Goal: Transaction & Acquisition: Purchase product/service

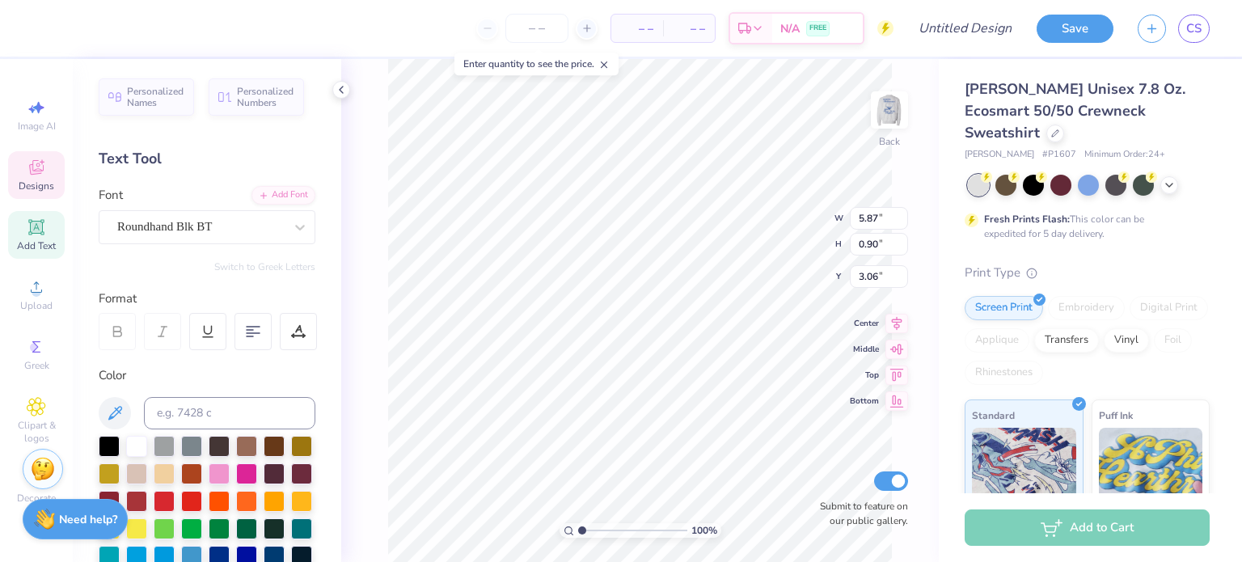
scroll to position [13, 3]
click at [1059, 128] on icon at bounding box center [1055, 132] width 8 height 8
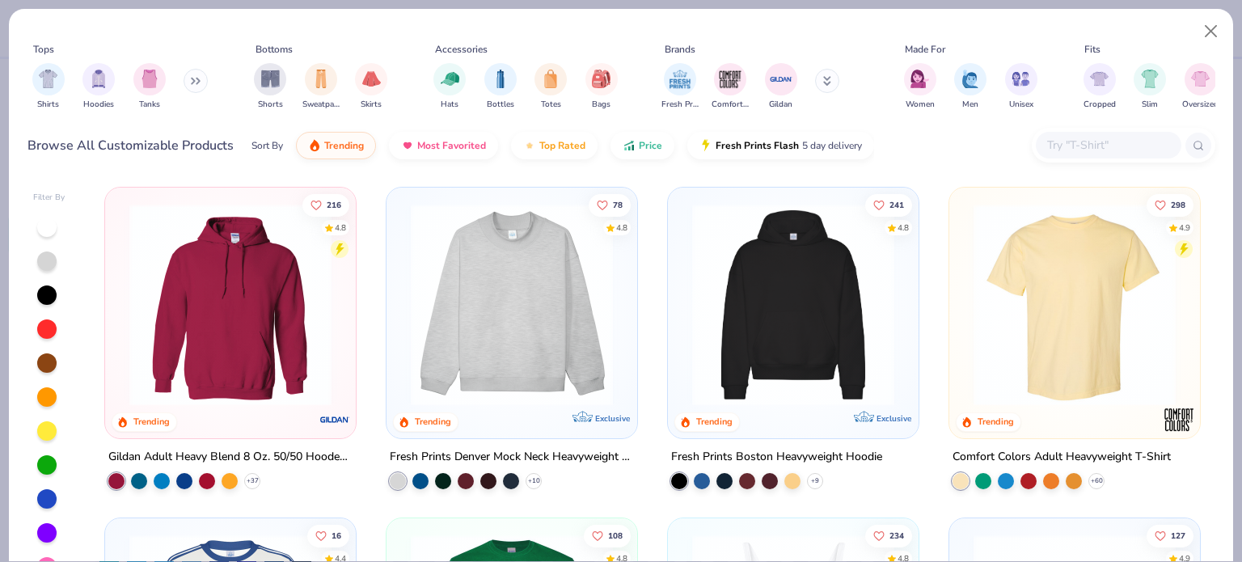
click at [266, 351] on img at bounding box center [230, 305] width 218 height 202
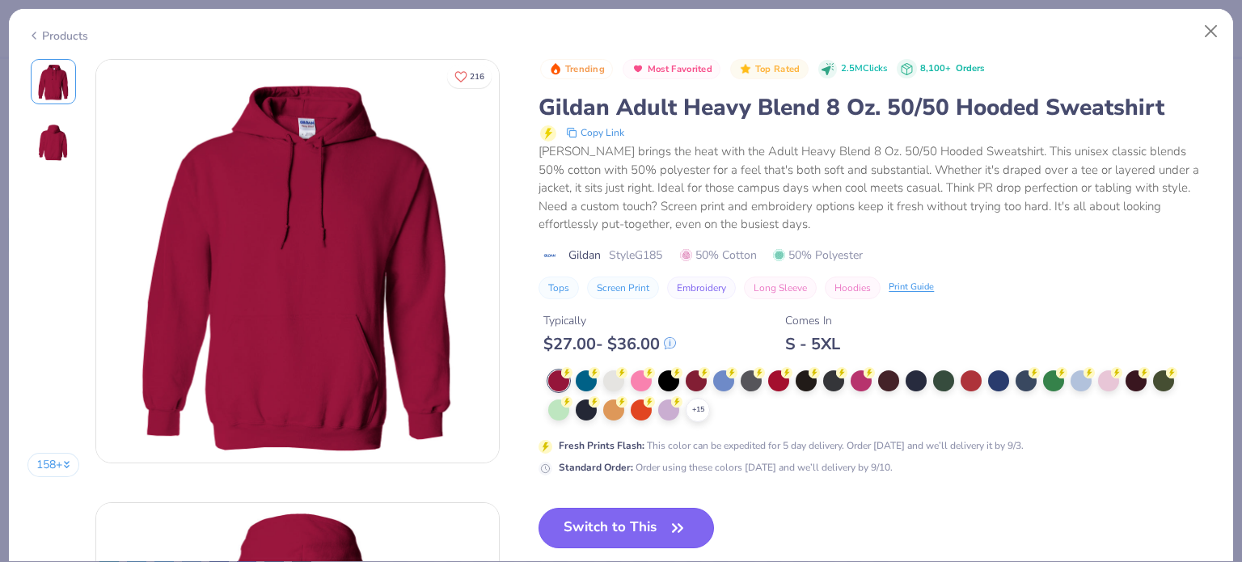
click at [620, 510] on button "Switch to This" at bounding box center [626, 528] width 175 height 40
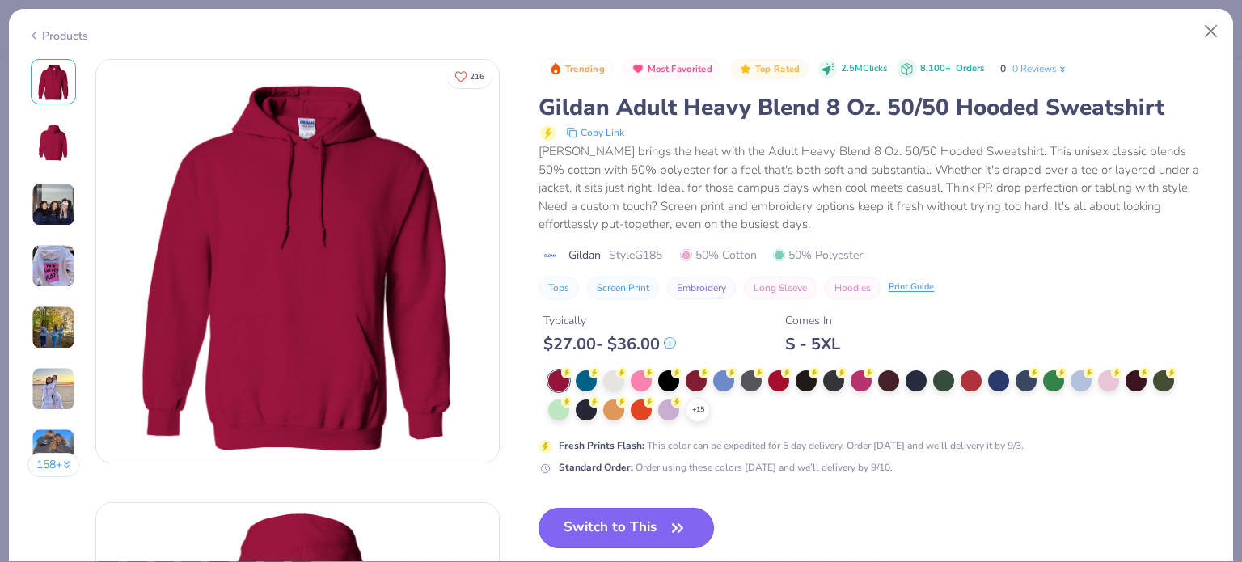
click at [619, 521] on button "Switch to This" at bounding box center [626, 528] width 175 height 40
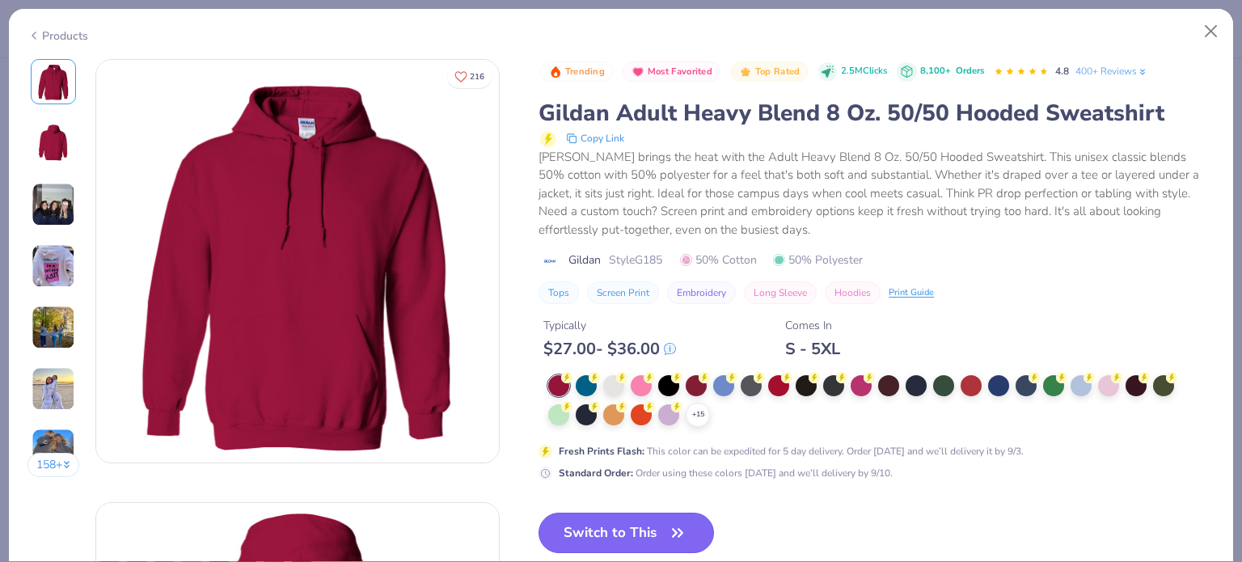
click at [648, 523] on button "Switch to This" at bounding box center [626, 533] width 175 height 40
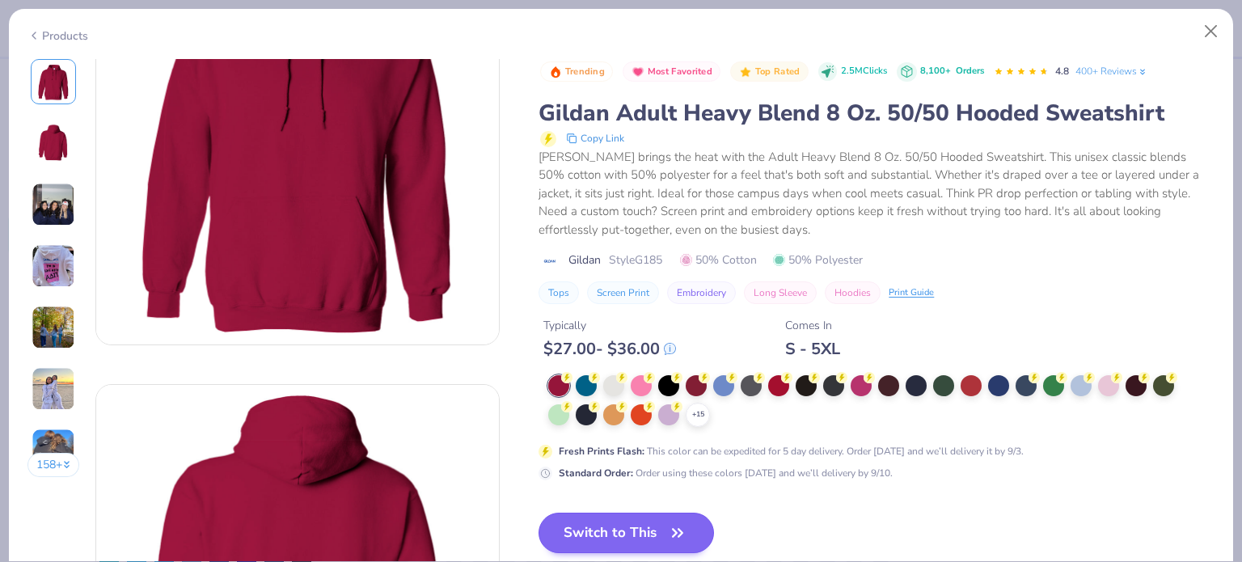
scroll to position [119, 0]
click at [626, 541] on button "Switch to This" at bounding box center [626, 533] width 175 height 40
click at [700, 517] on button "Switch to This" at bounding box center [626, 533] width 175 height 40
click at [623, 530] on button "Switch to This" at bounding box center [626, 533] width 175 height 40
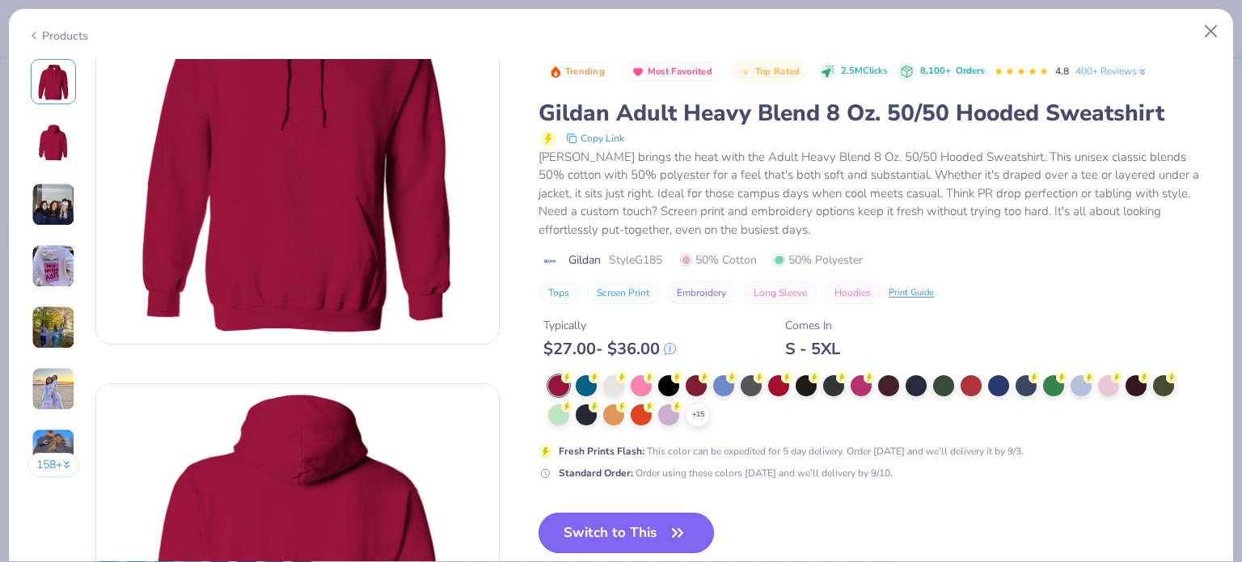
click at [656, 535] on button "Switch to This" at bounding box center [626, 533] width 175 height 40
click at [650, 527] on button "Switch to This" at bounding box center [626, 533] width 175 height 40
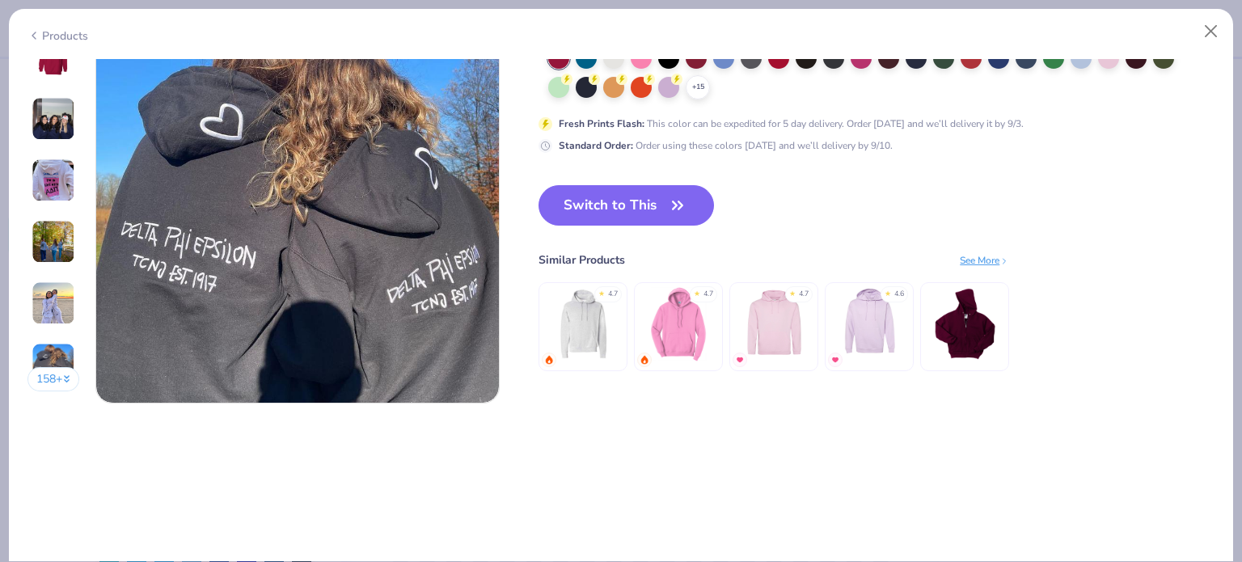
scroll to position [2704, 0]
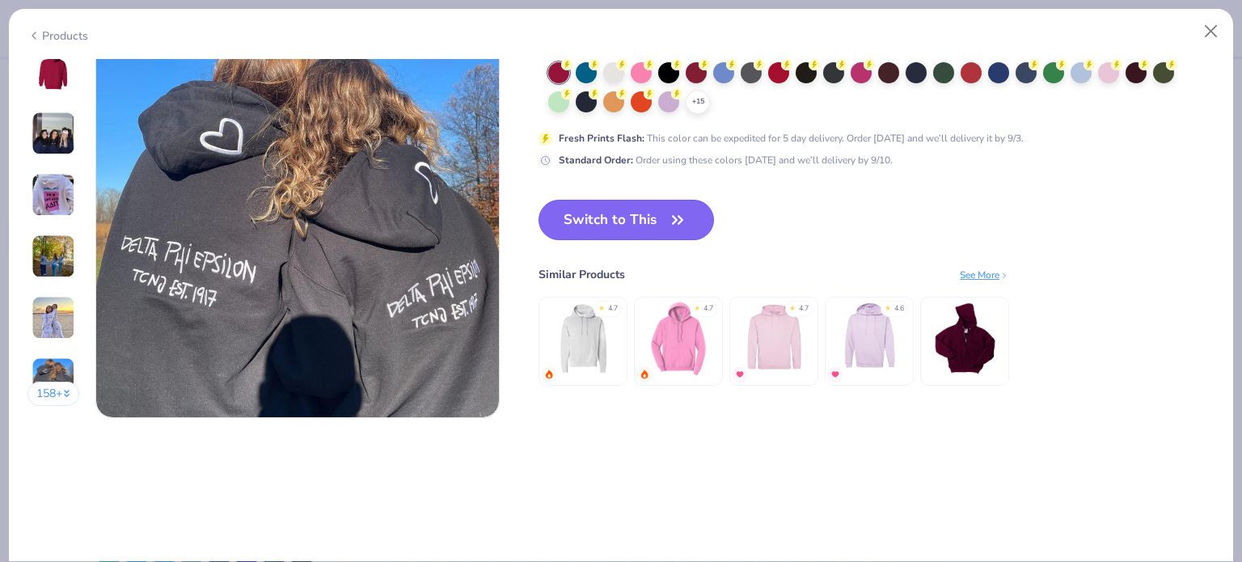
click at [686, 222] on icon "button" at bounding box center [677, 220] width 23 height 23
click at [679, 361] on img at bounding box center [678, 337] width 77 height 77
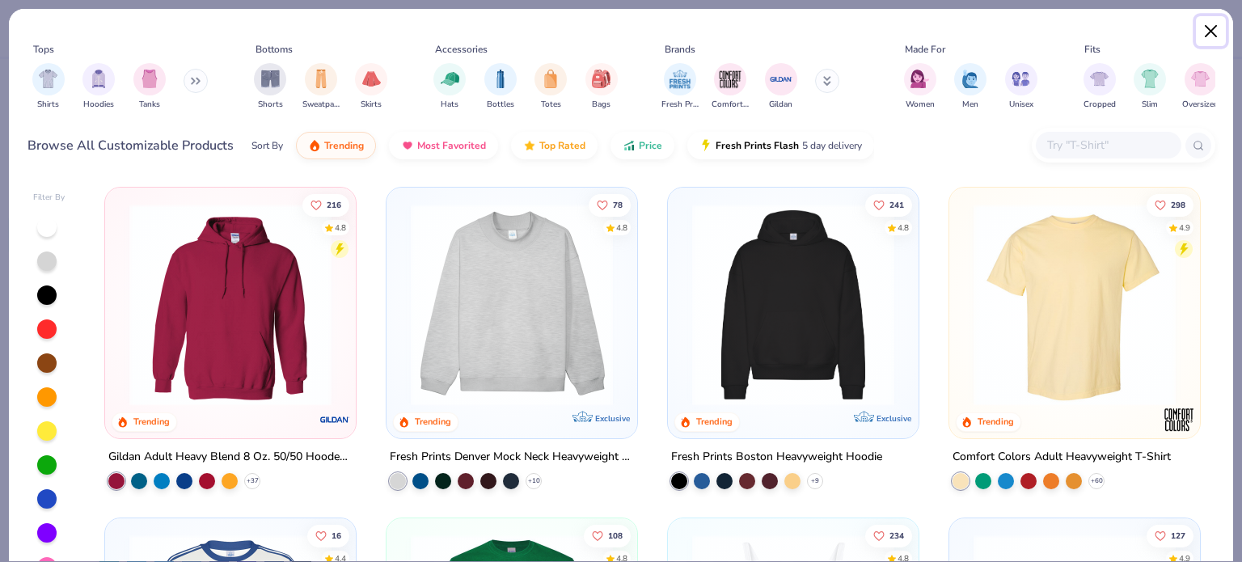
click at [1211, 28] on button "Close" at bounding box center [1211, 31] width 31 height 31
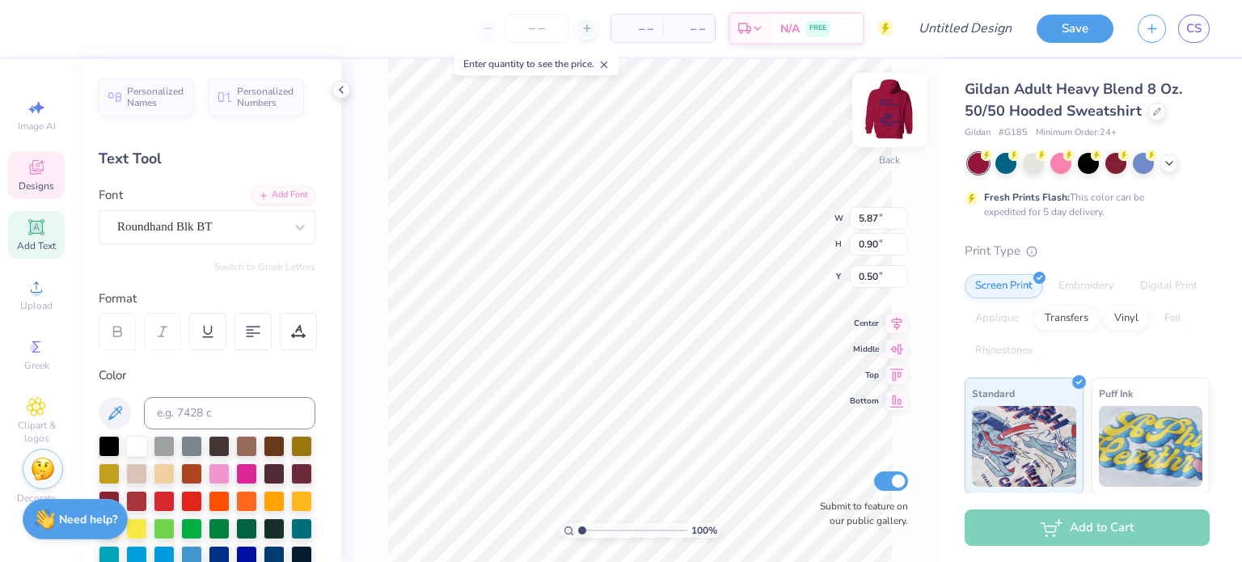
type input "3.81"
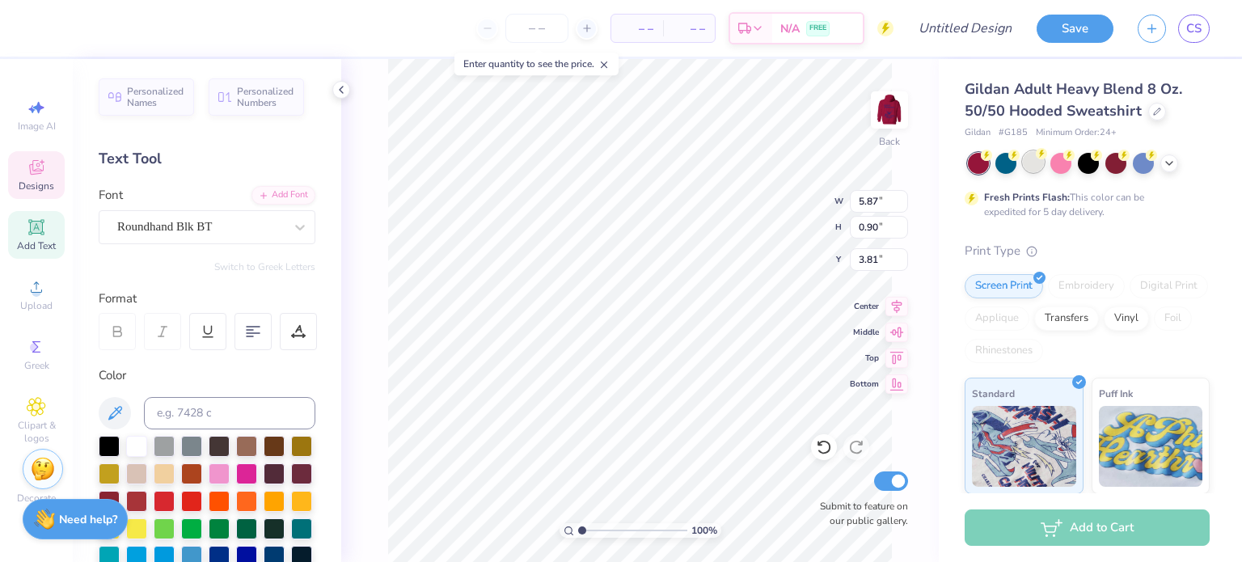
click at [1036, 161] on div at bounding box center [1033, 161] width 21 height 21
type textarea "Kappa Alpha Theta"
type input "11.96"
type input "1.28"
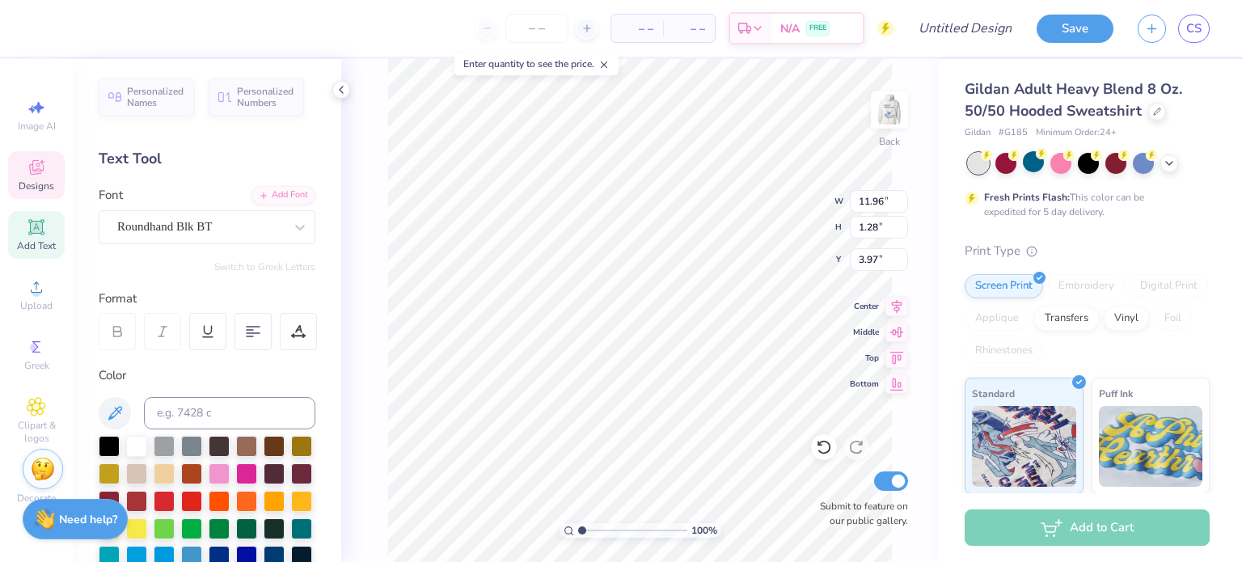
type input "3.97"
click at [894, 110] on img at bounding box center [889, 110] width 65 height 65
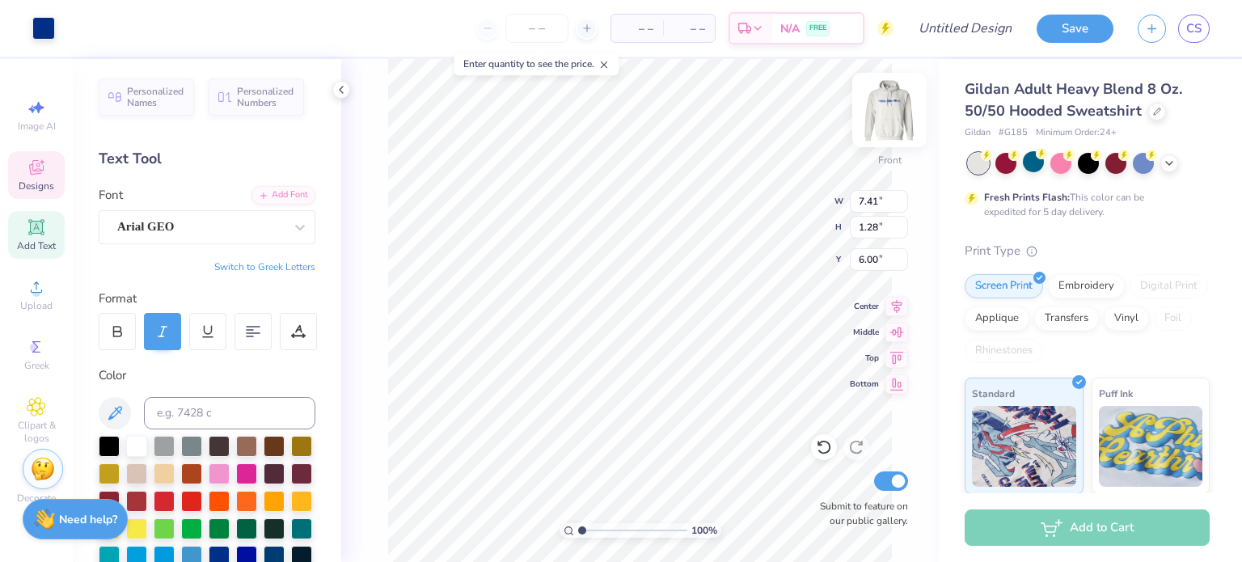
type input "7.41"
type input "1.28"
type textarea "B"
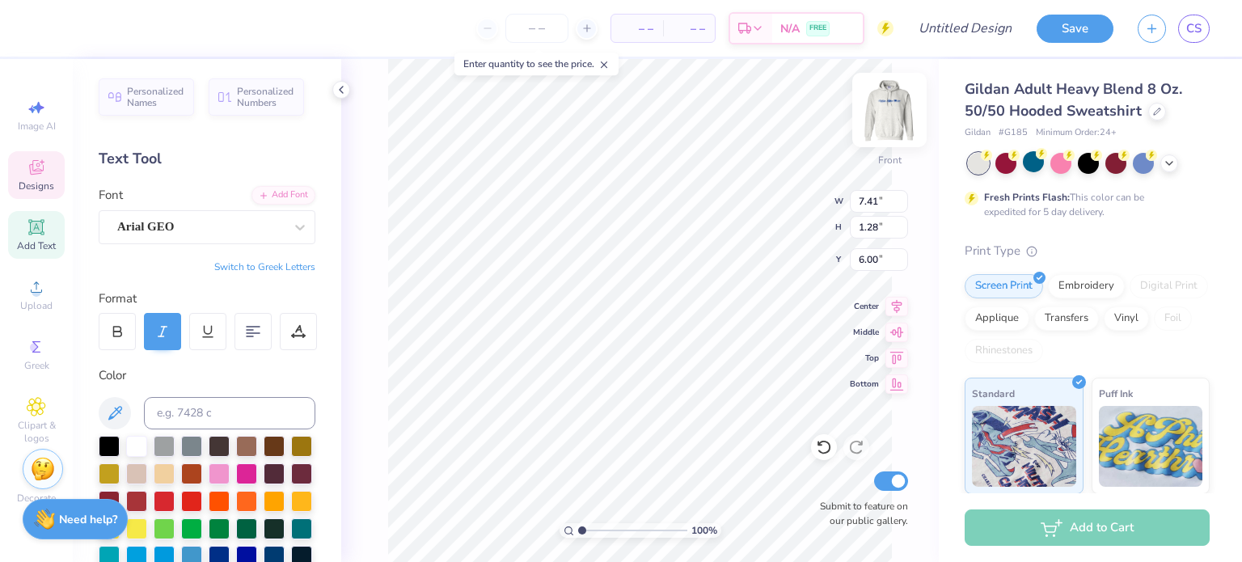
type input "11.22"
type input "1.94"
type input "7.44"
type textarea "Theta"
type input "3.65"
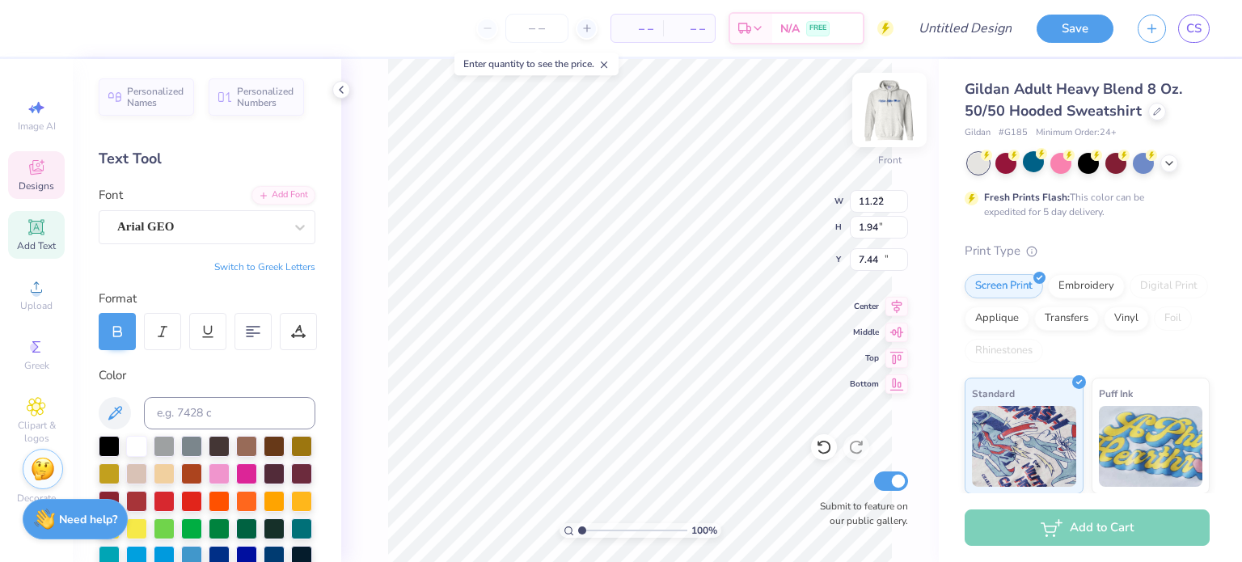
type input "1.27"
type input "15.87"
type textarea "B"
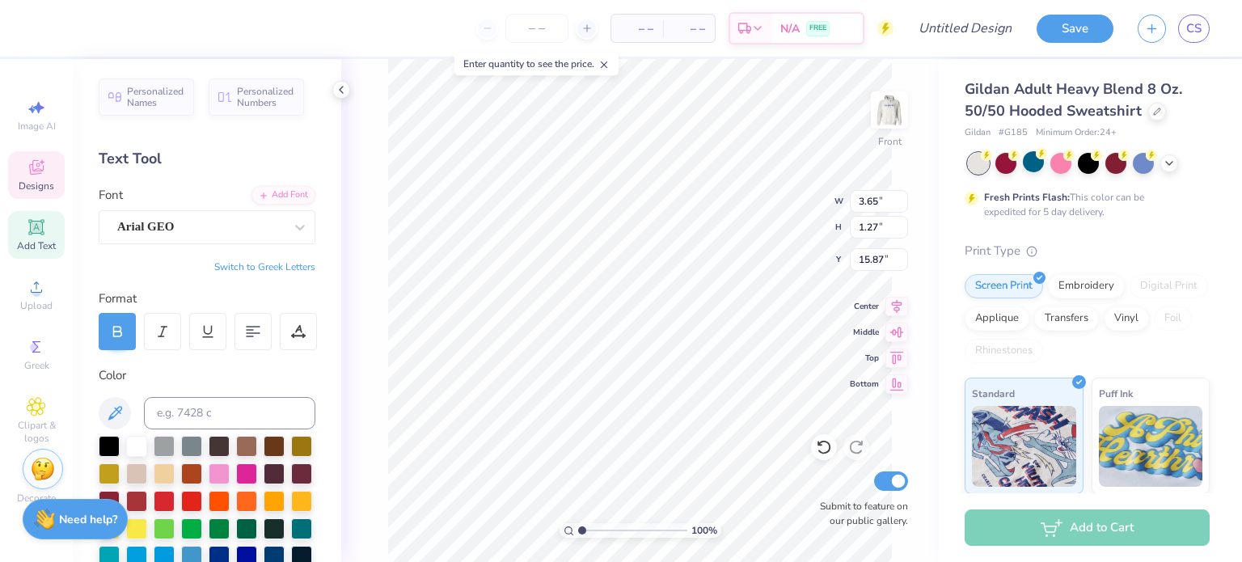
type textarea "1870"
type input "11.62"
type input "1.58"
type input "17.32"
type input "7.25"
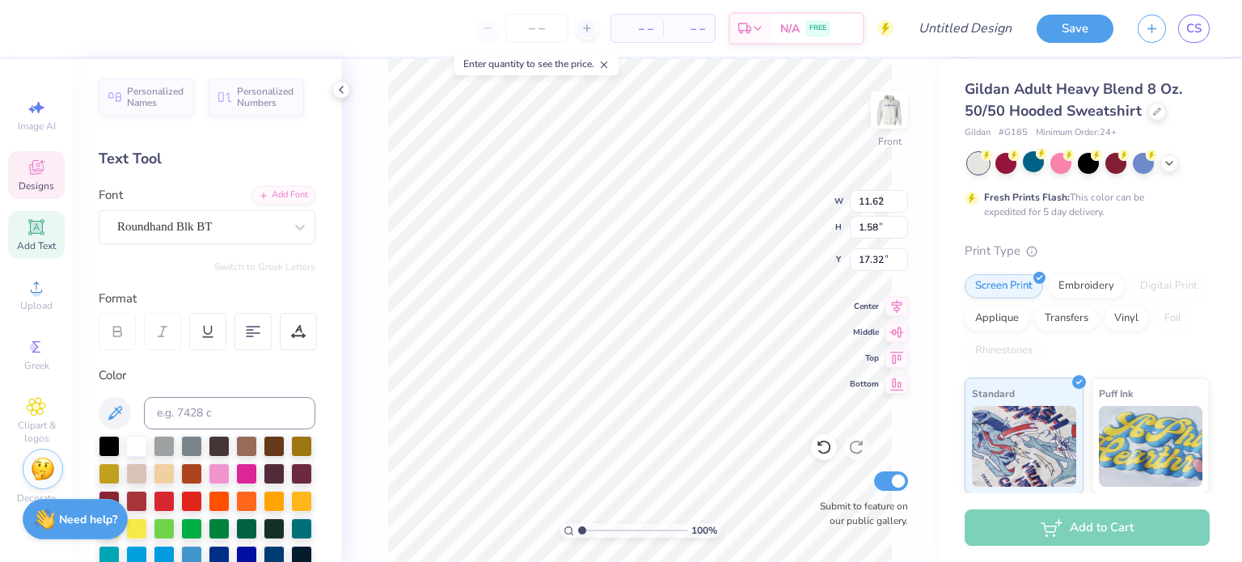
type input "1.94"
type input "18.97"
type input "11.62"
type input "1.58"
type input "17.32"
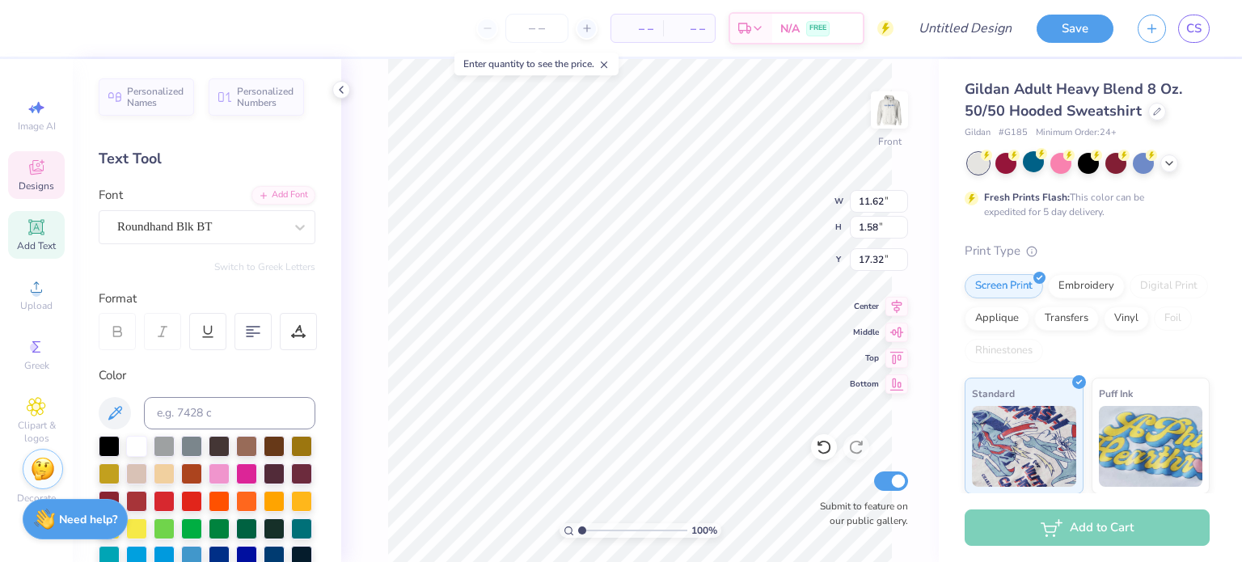
type textarea "Epsilon Pi"
type input "10.17"
type input "2.15"
type input "17.59"
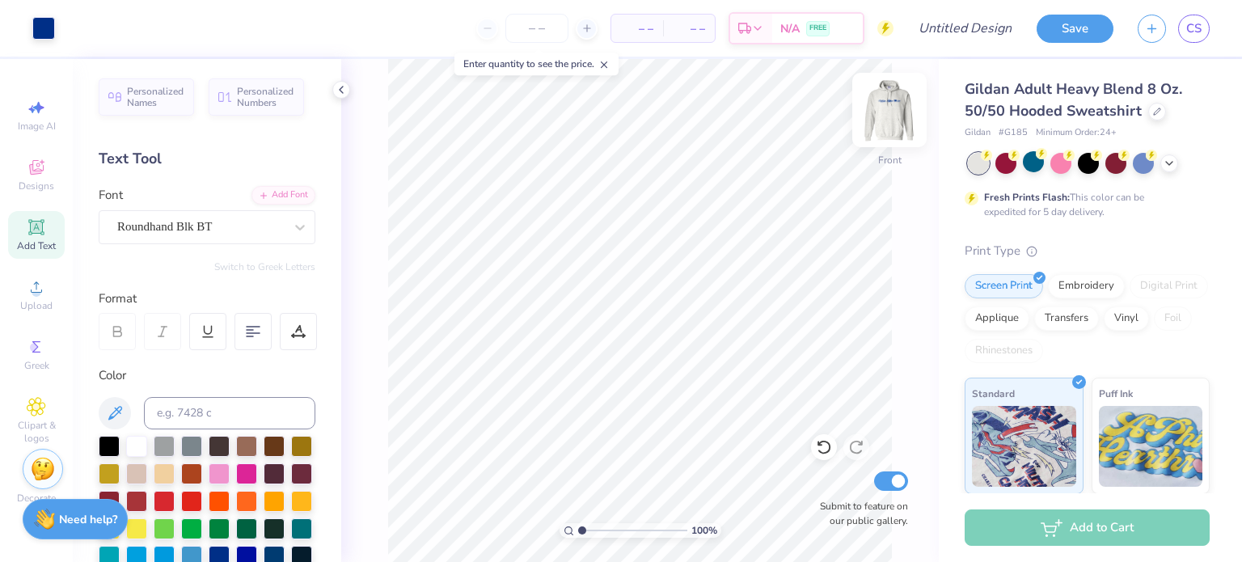
click at [880, 120] on img at bounding box center [889, 110] width 65 height 65
click at [645, 24] on span "– –" at bounding box center [637, 28] width 32 height 17
click at [642, 28] on span "– –" at bounding box center [637, 28] width 32 height 17
click at [607, 62] on line at bounding box center [605, 65] width 6 height 6
click at [635, 25] on span "– –" at bounding box center [637, 28] width 32 height 17
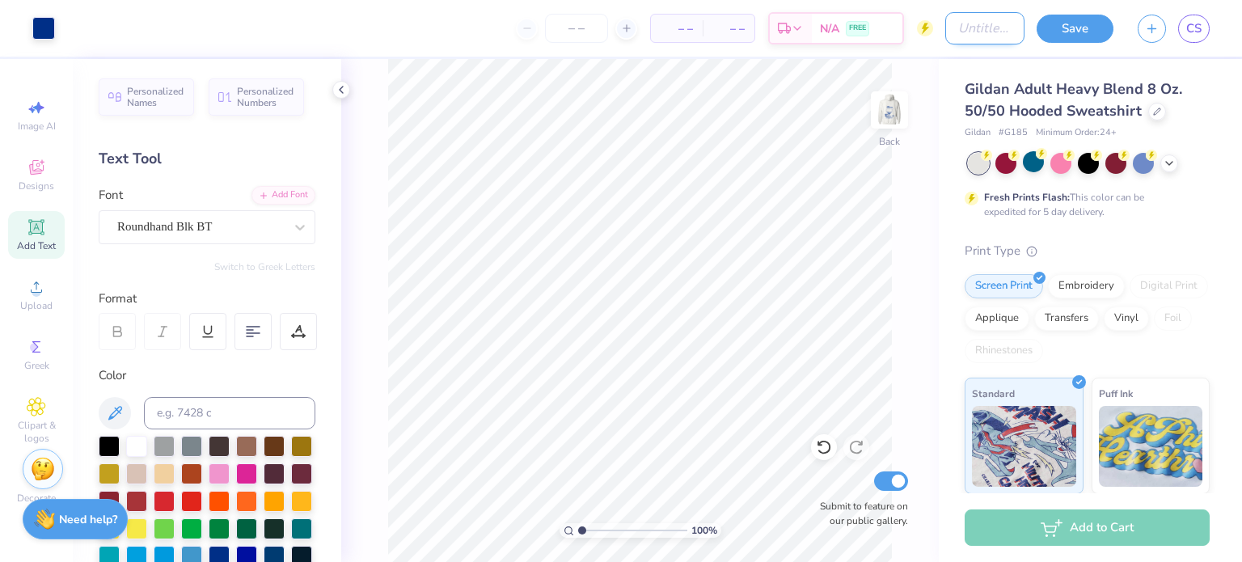
click at [957, 15] on input "Design Title" at bounding box center [984, 28] width 79 height 32
type input "NM Hoodie Idea 4"
click at [688, 22] on span "– –" at bounding box center [677, 28] width 32 height 17
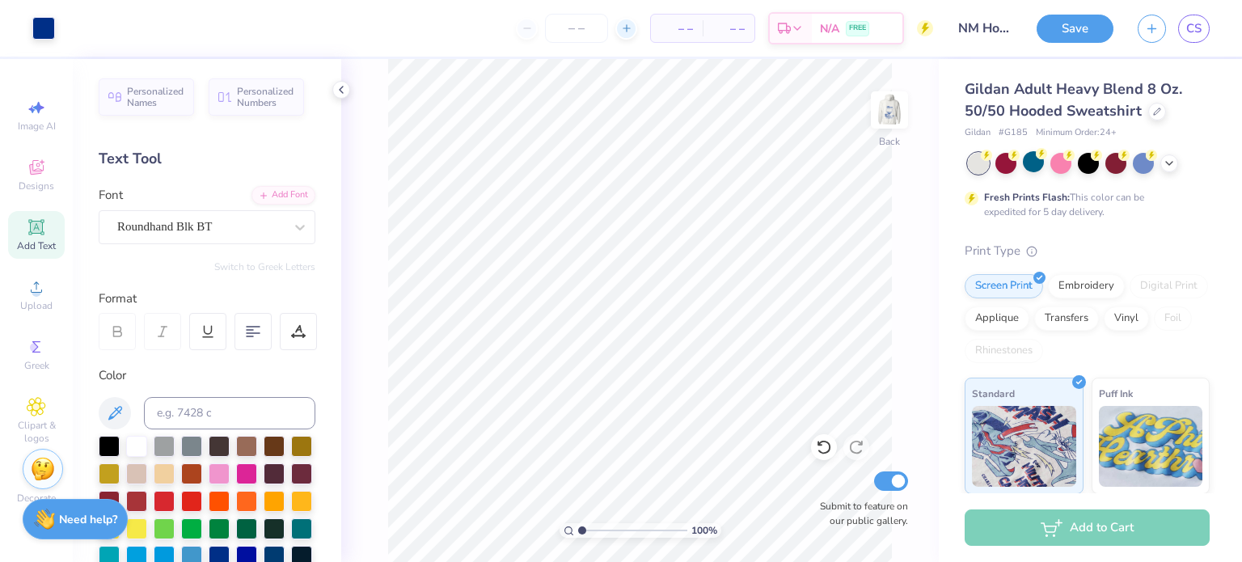
click at [628, 29] on icon at bounding box center [626, 28] width 11 height 11
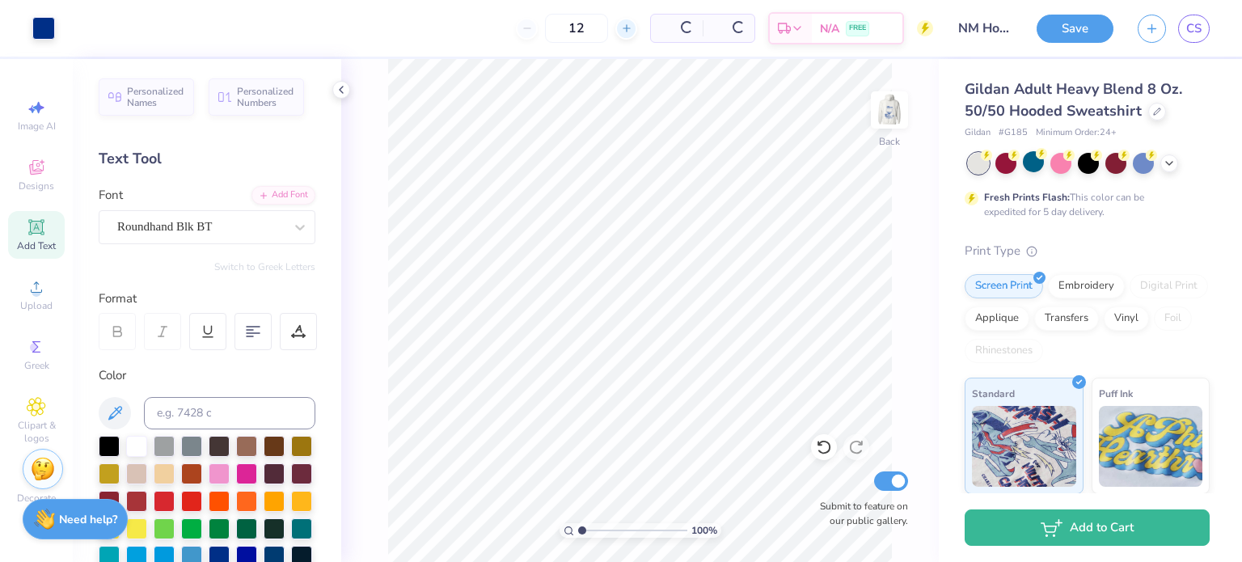
click at [628, 29] on icon at bounding box center [626, 28] width 11 height 11
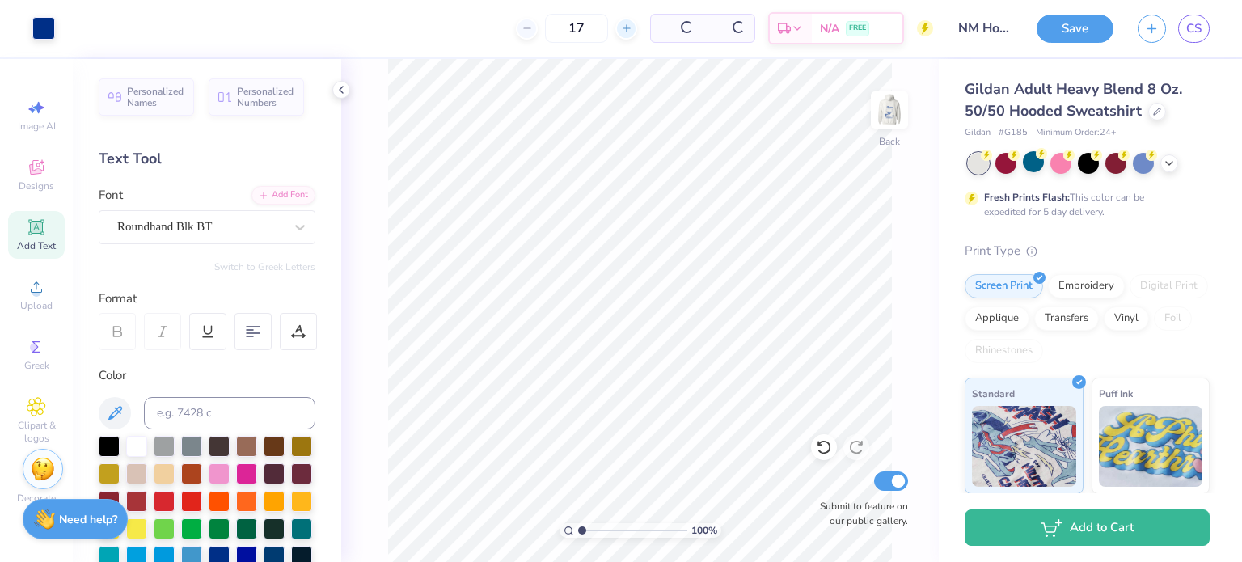
click at [628, 29] on icon at bounding box center [626, 28] width 11 height 11
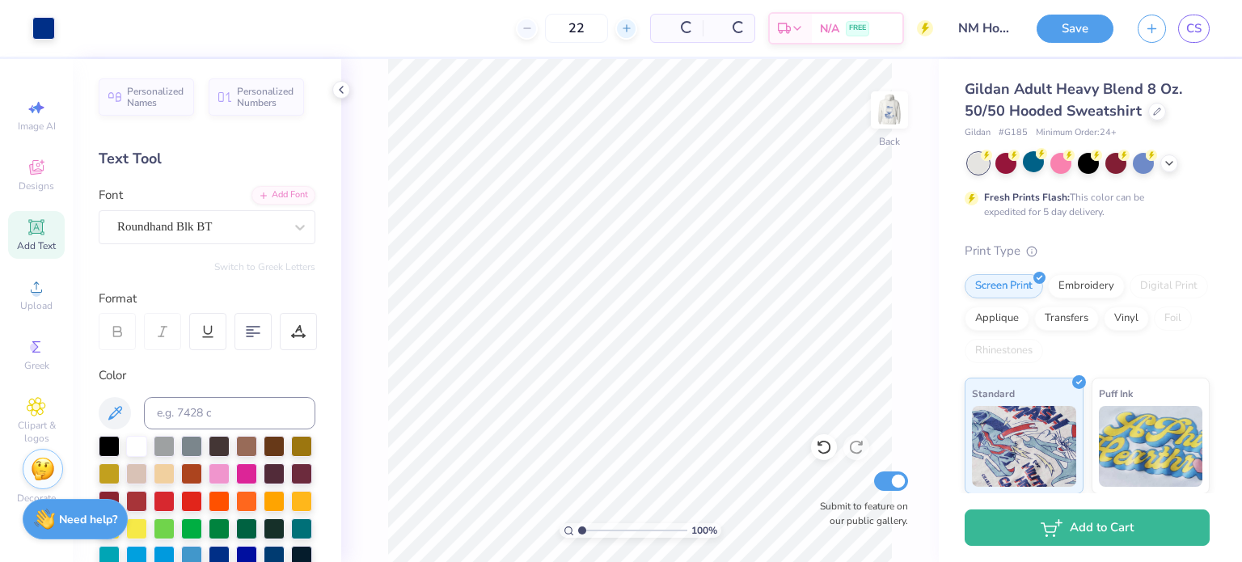
click at [628, 29] on icon at bounding box center [626, 28] width 11 height 11
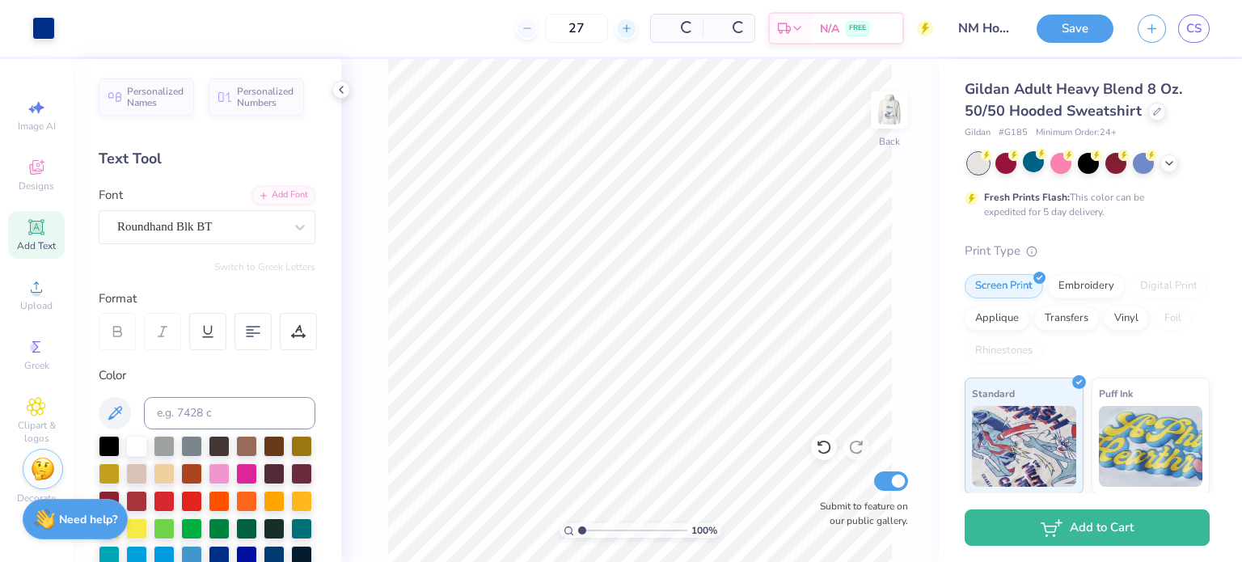
click at [628, 29] on icon at bounding box center [626, 28] width 11 height 11
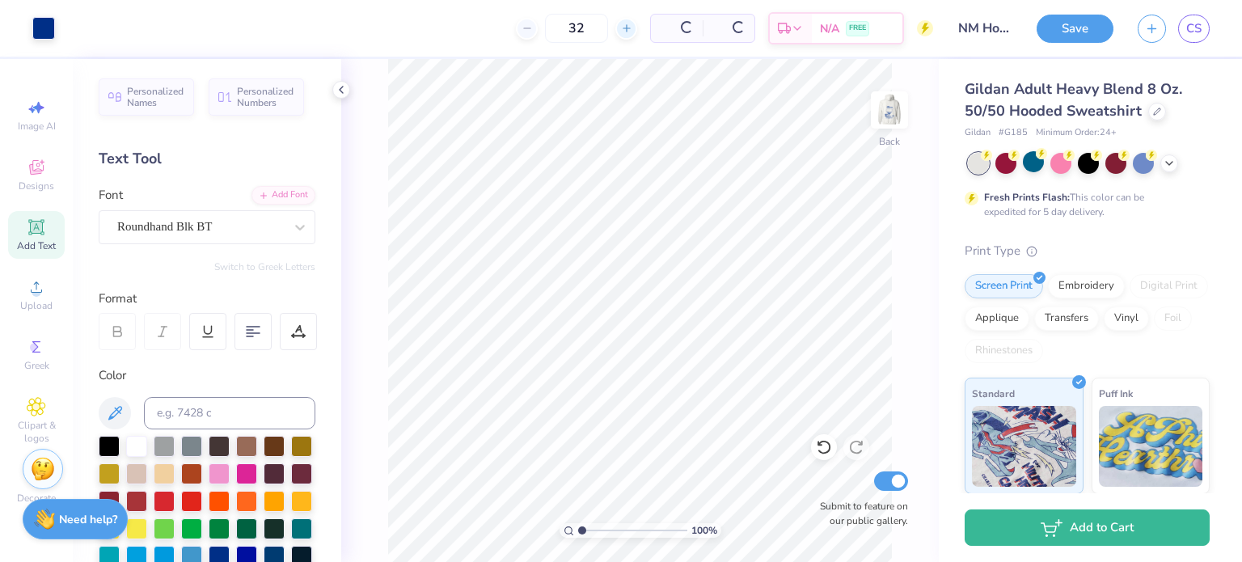
click at [628, 29] on icon at bounding box center [626, 28] width 11 height 11
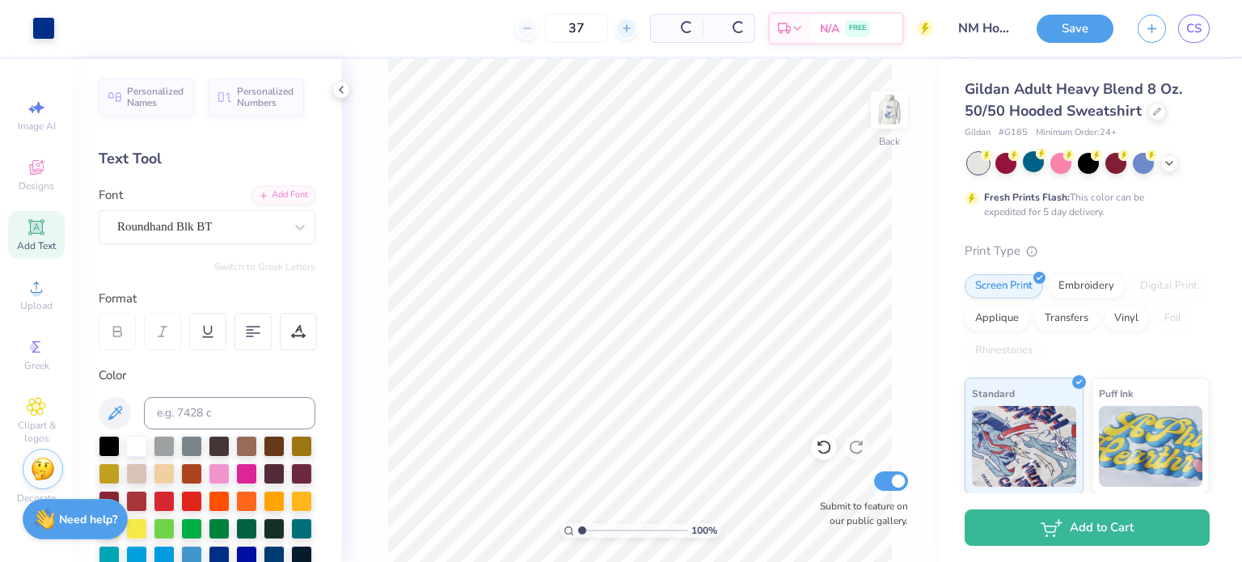
click at [628, 29] on icon at bounding box center [626, 28] width 11 height 11
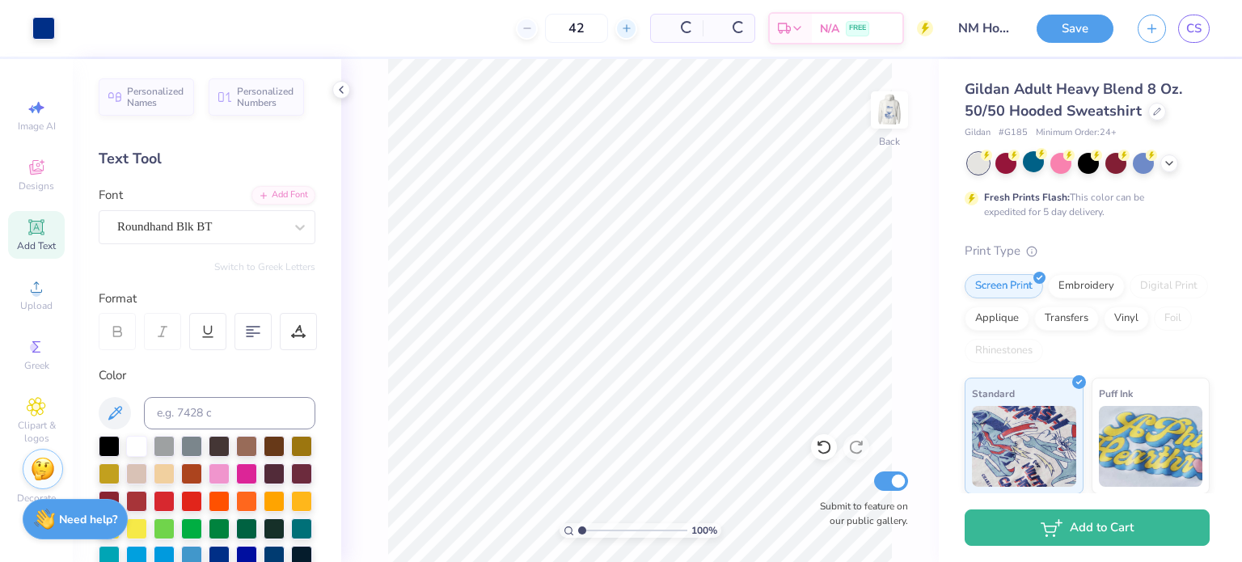
click at [628, 29] on icon at bounding box center [626, 28] width 11 height 11
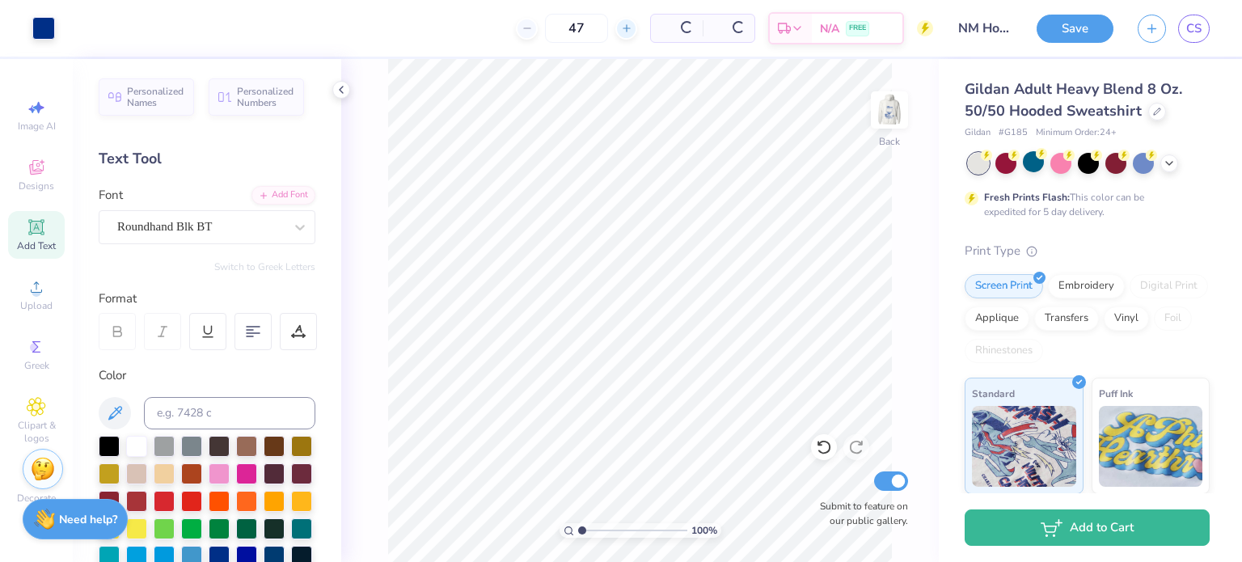
click at [628, 29] on icon at bounding box center [626, 28] width 11 height 11
click at [631, 29] on icon at bounding box center [626, 28] width 11 height 11
type input "50"
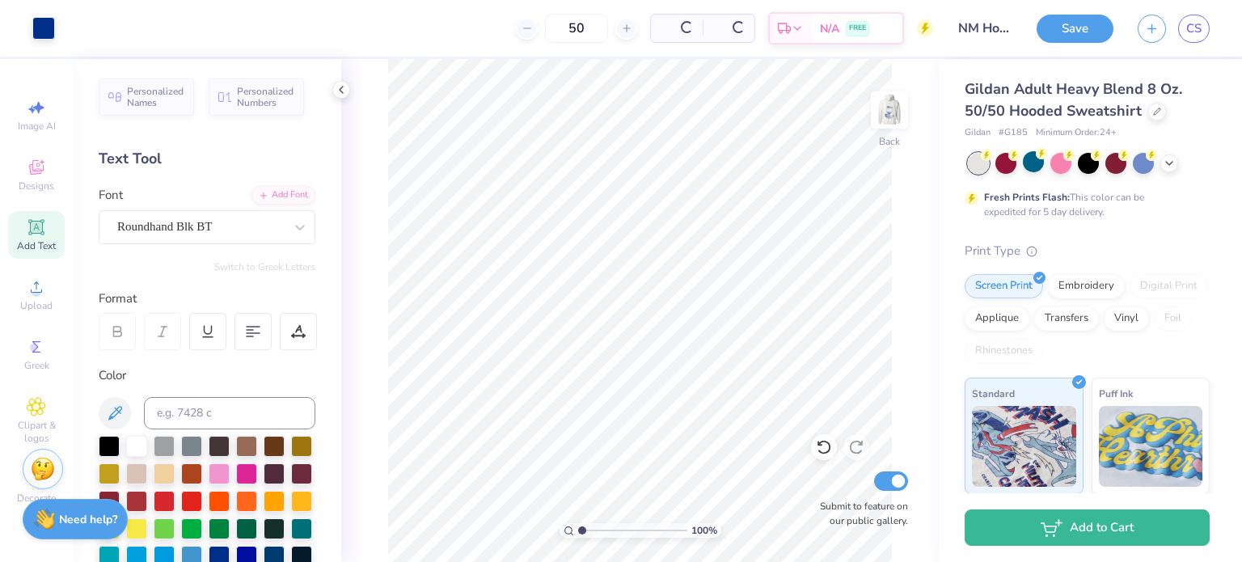
click at [1050, 20] on button "Save" at bounding box center [1075, 29] width 77 height 28
click at [1093, 25] on div "Save" at bounding box center [1075, 29] width 77 height 28
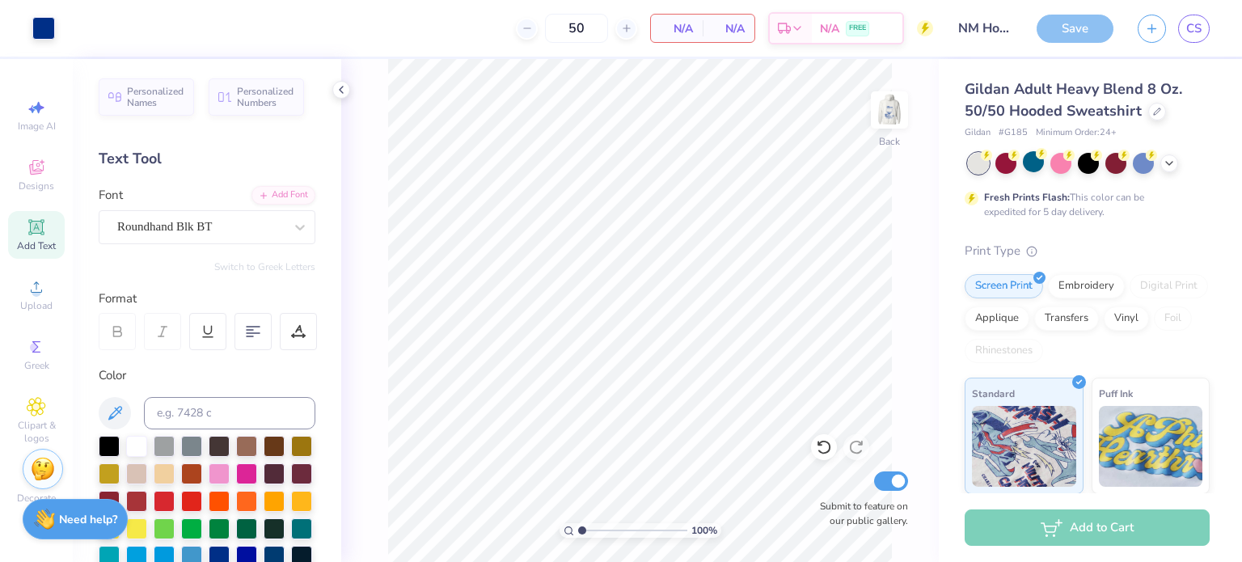
click at [682, 18] on div "N/A Per Item" at bounding box center [677, 28] width 52 height 27
click at [678, 28] on span "N/A" at bounding box center [677, 28] width 32 height 17
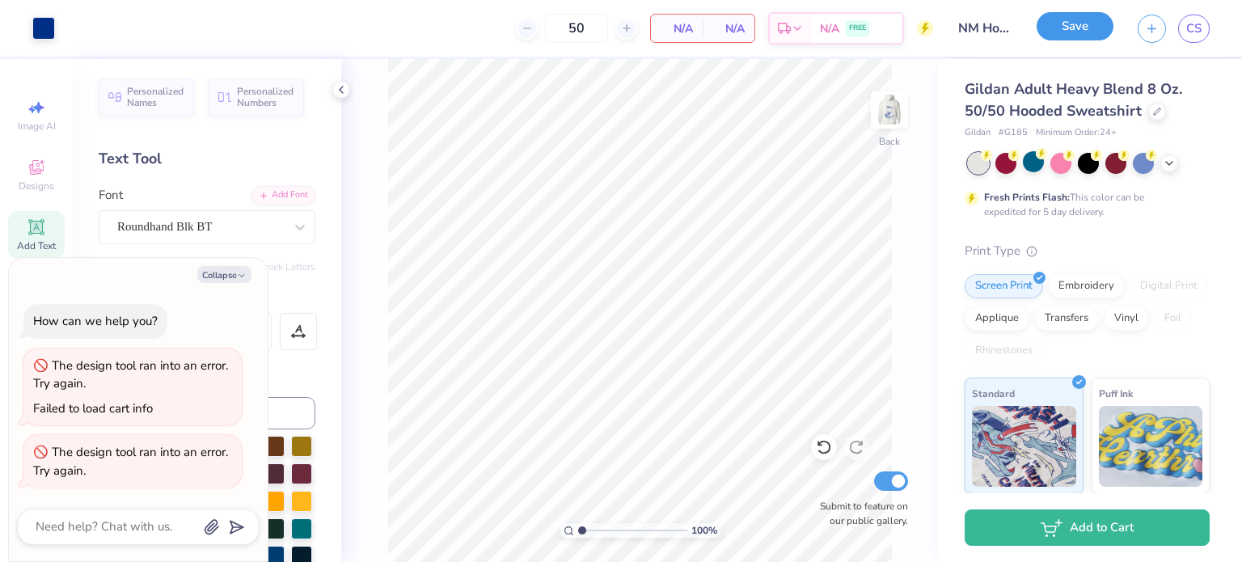
click at [1068, 40] on button "Save" at bounding box center [1075, 26] width 77 height 28
click at [674, 24] on span "N/A" at bounding box center [677, 28] width 32 height 17
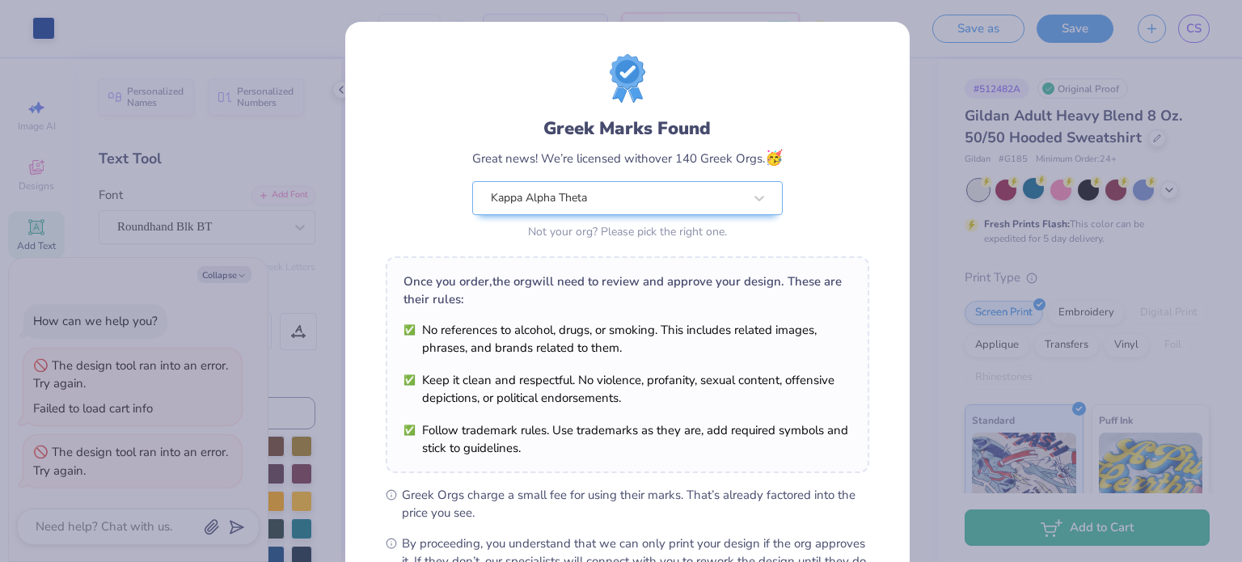
scroll to position [193, 0]
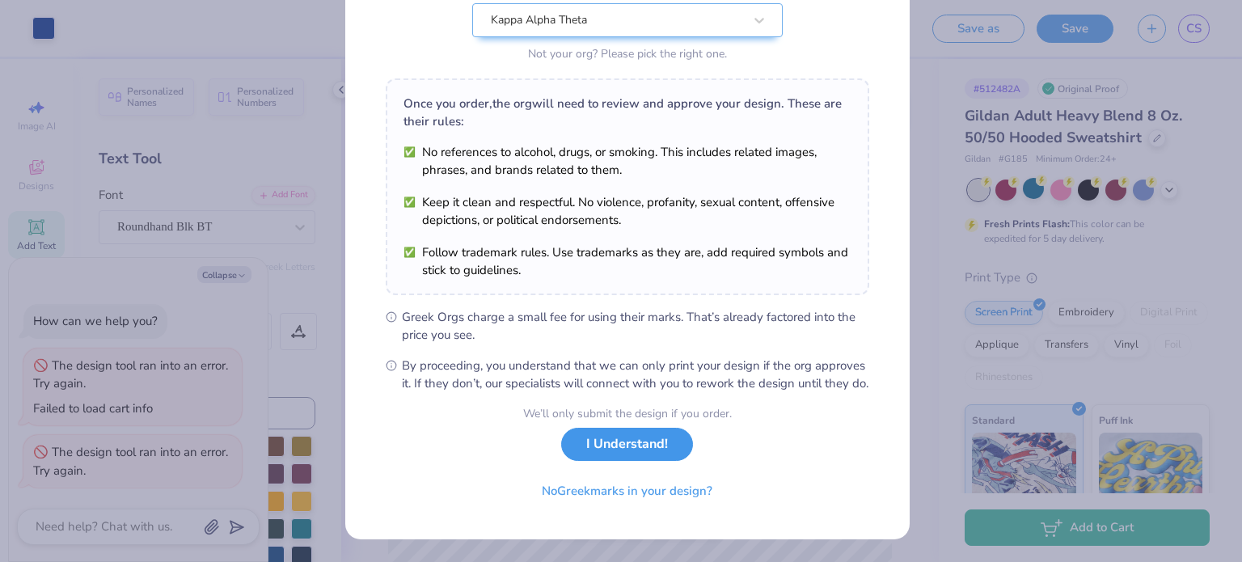
click at [629, 452] on button "I Understand!" at bounding box center [627, 444] width 132 height 33
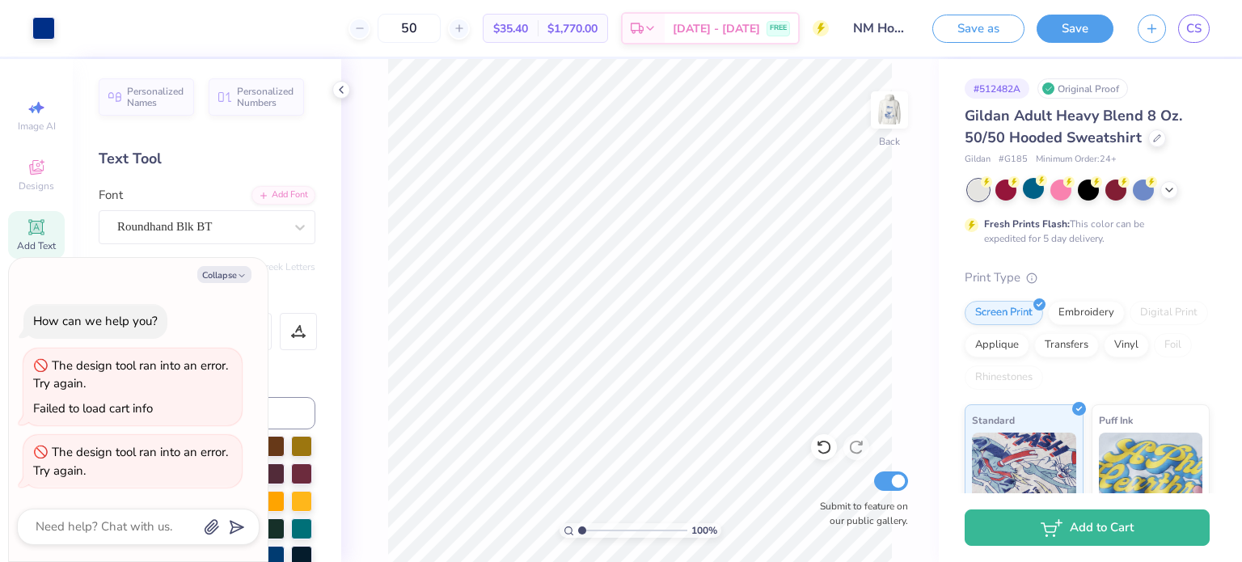
scroll to position [0, 0]
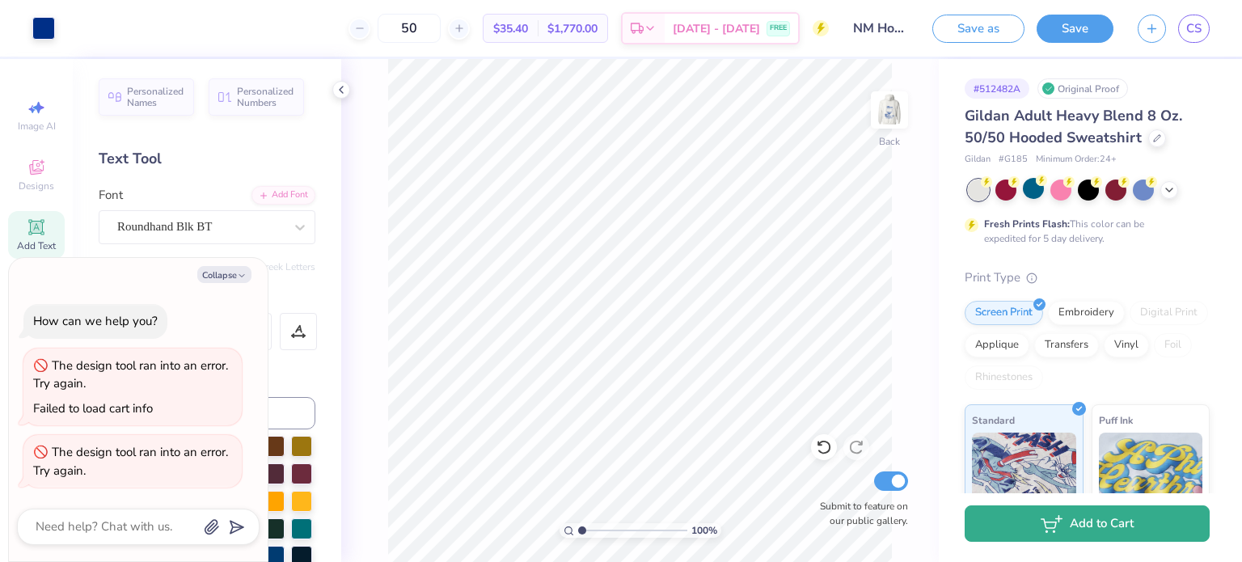
click at [1038, 521] on button "Add to Cart" at bounding box center [1087, 523] width 245 height 36
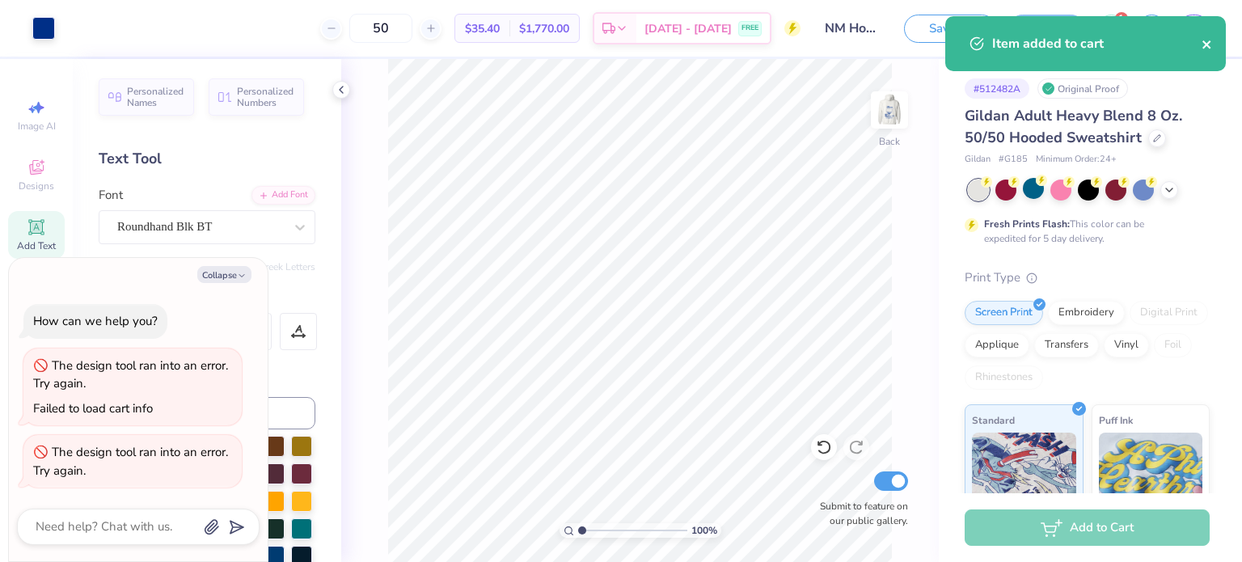
click at [1205, 49] on icon "close" at bounding box center [1207, 44] width 11 height 13
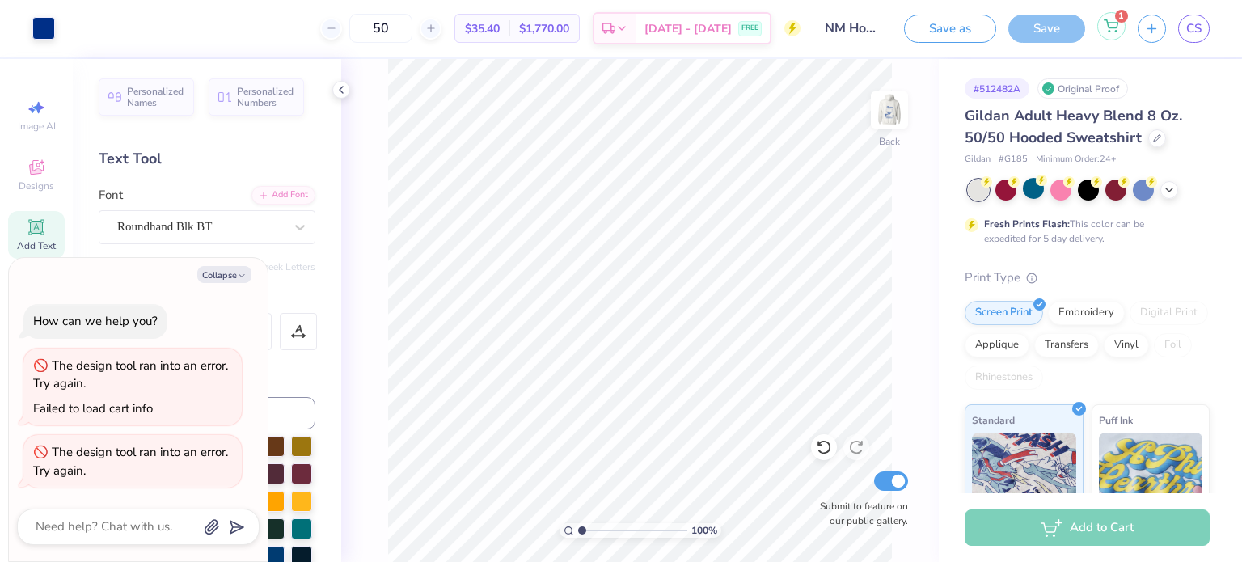
click at [1118, 30] on icon at bounding box center [1111, 25] width 15 height 13
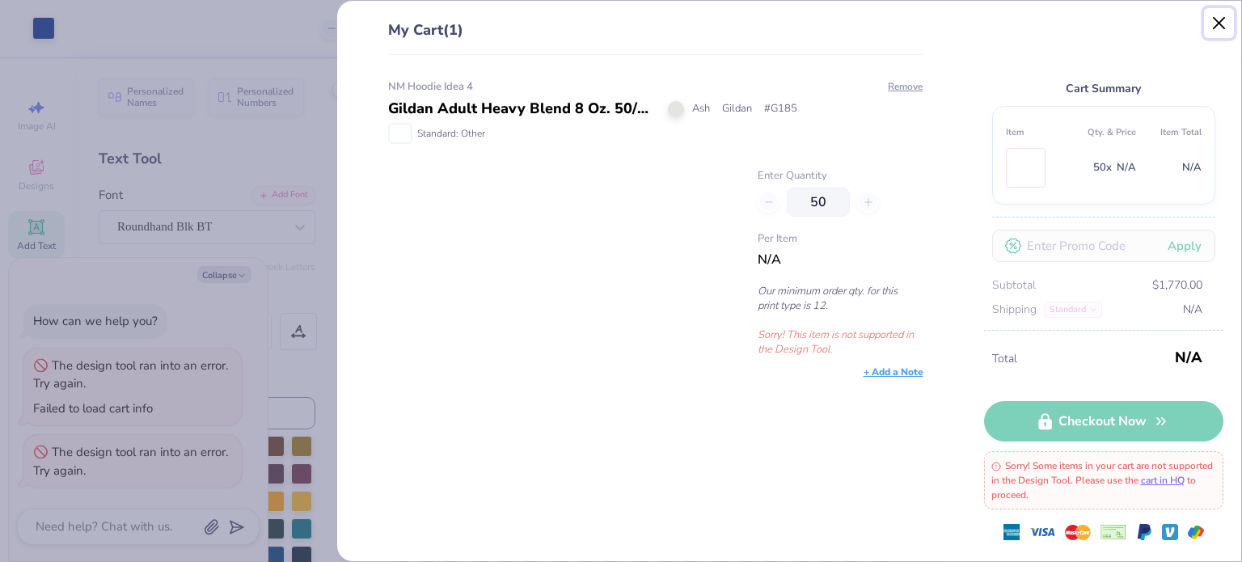
click at [1216, 25] on button "Close" at bounding box center [1219, 23] width 31 height 31
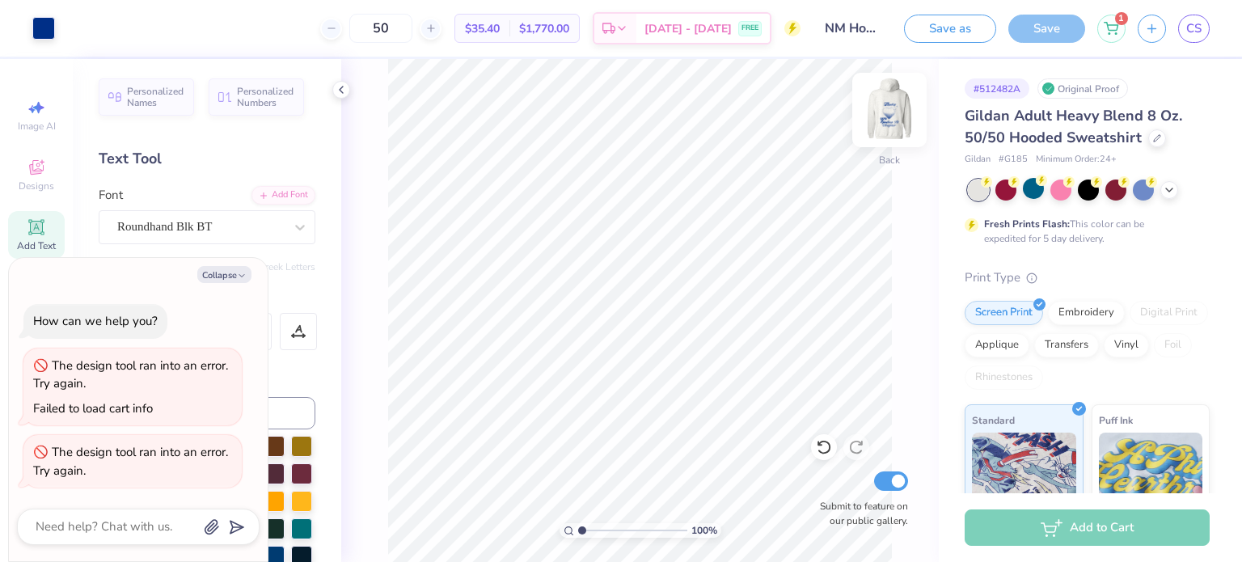
click at [890, 110] on img at bounding box center [889, 110] width 65 height 65
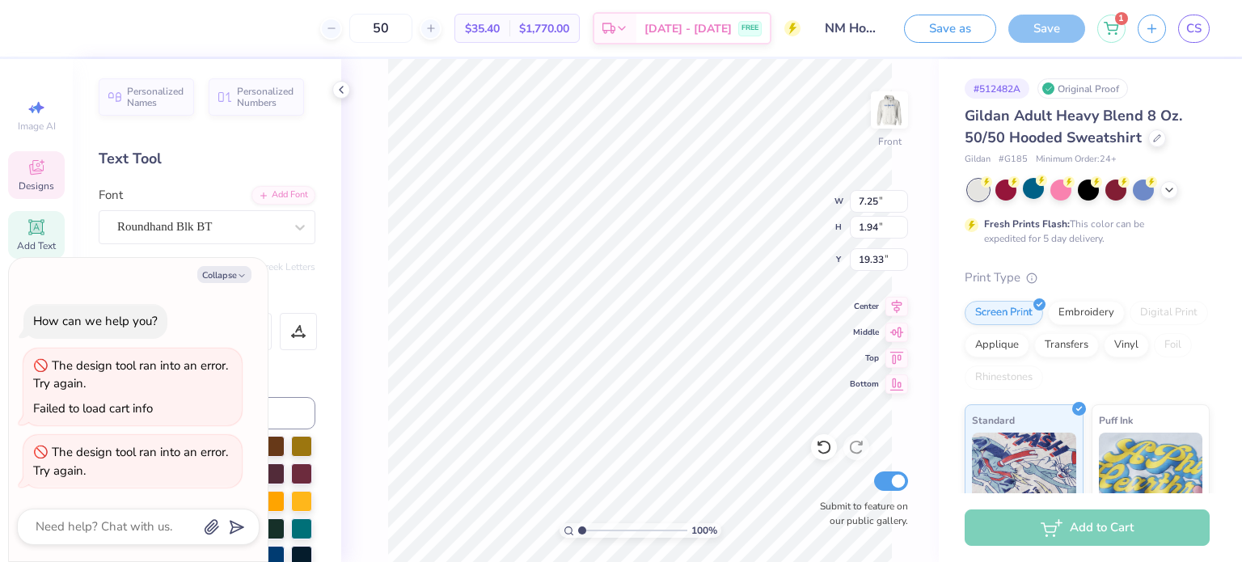
type textarea "x"
type input "10.17"
type input "2.15"
type input "17.59"
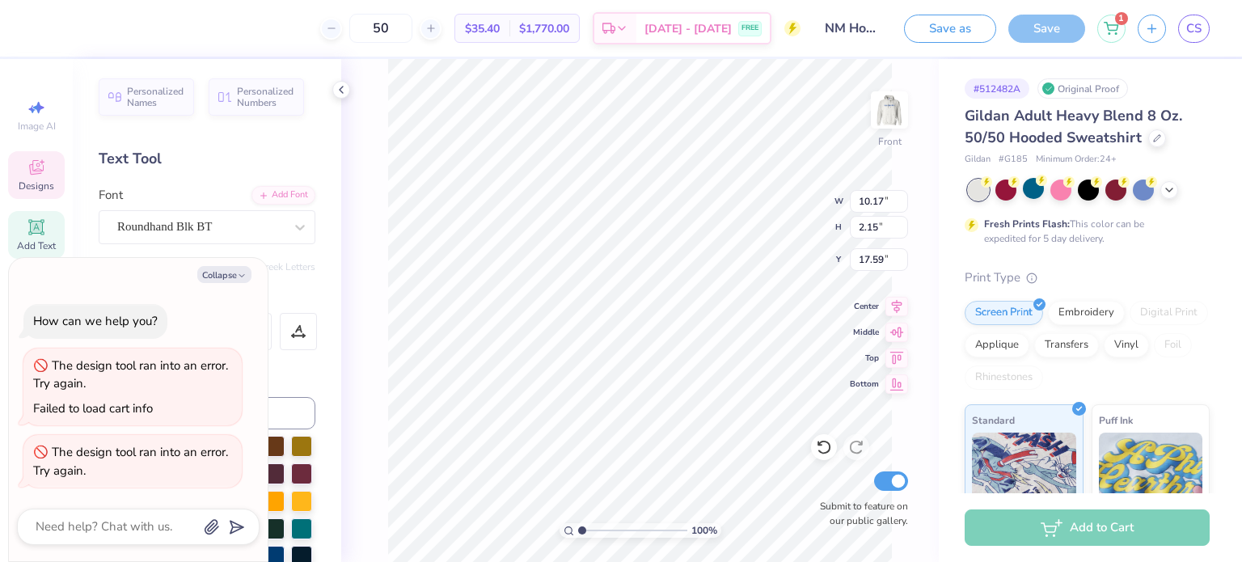
type textarea "x"
type textarea "L"
type textarea "x"
type textarea "Le"
type textarea "x"
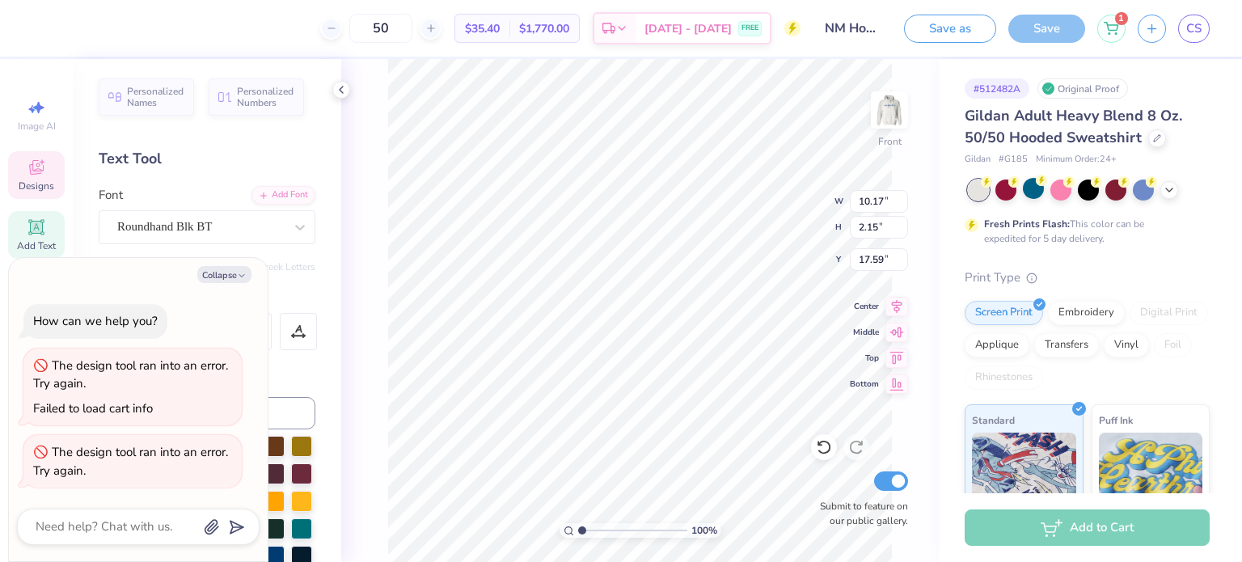
type textarea "Leadi"
type textarea "x"
type textarea "Leading"
type textarea "x"
type textarea "Leading"
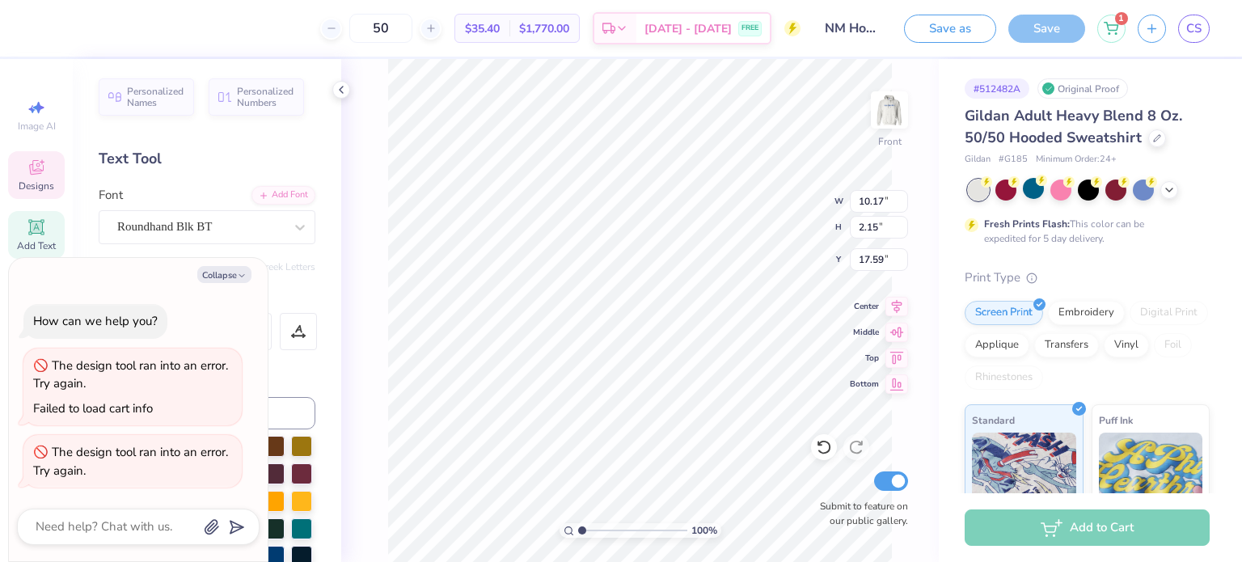
type textarea "x"
type textarea "Leading W"
type textarea "x"
type textarea "Leading Wo"
type textarea "x"
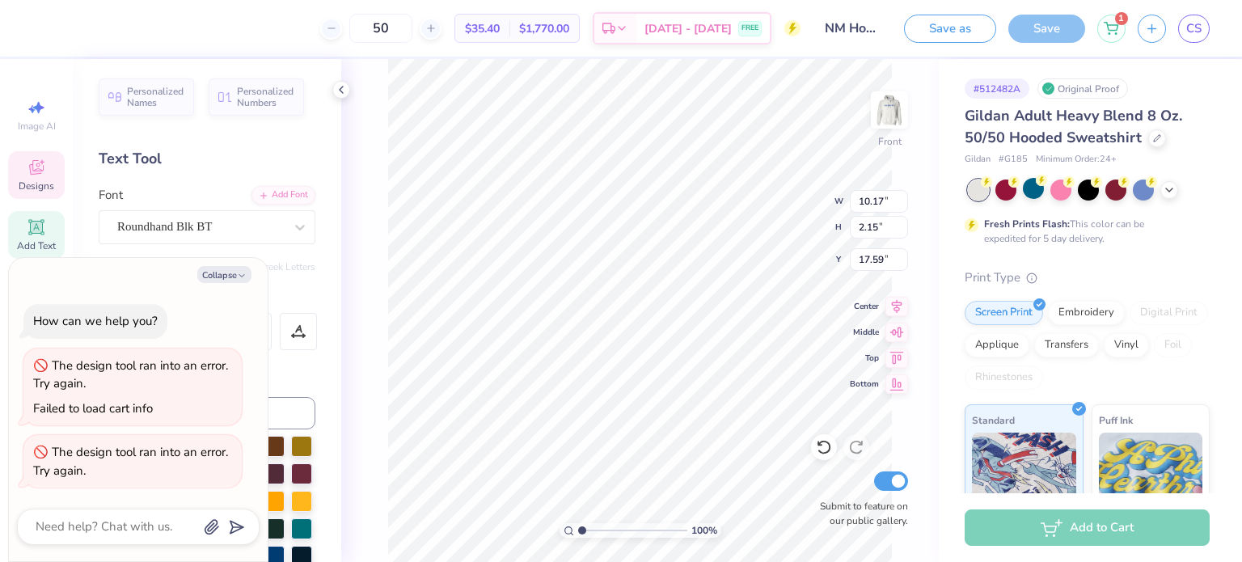
type textarea "Leading Wome"
type textarea "x"
type textarea "Leading Wome"
type textarea "x"
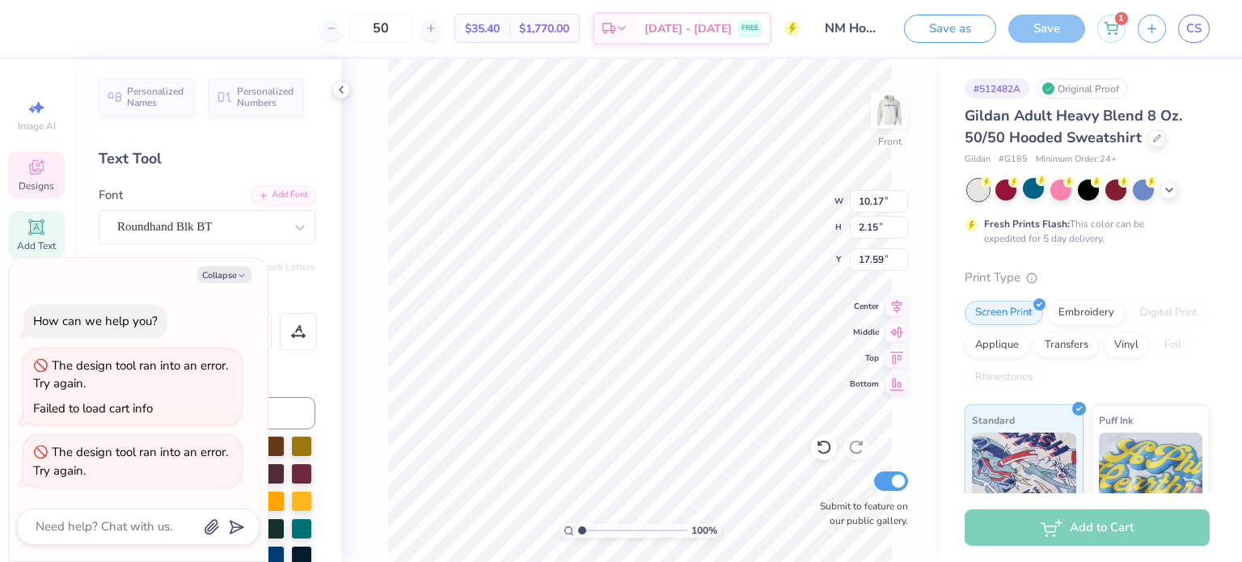
type textarea "Leading Wom"
type textarea "x"
type textarea "Leading Wom="
type textarea "x"
type textarea "Leading Wom"
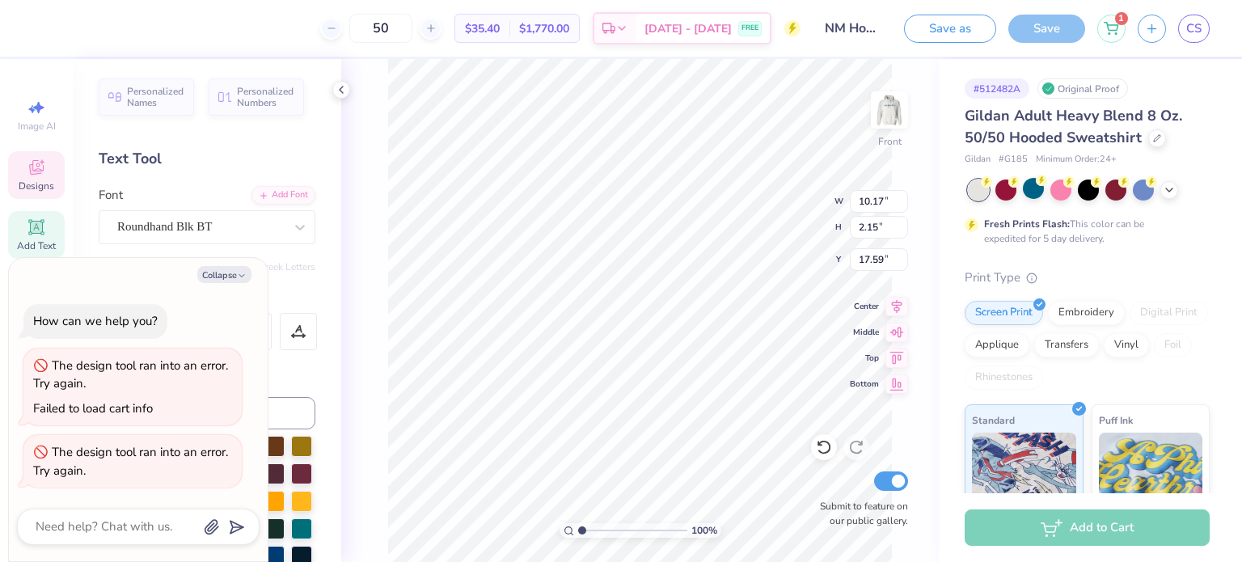
type textarea "x"
type textarea "Leading Wo"
type textarea "x"
type textarea "Leading"
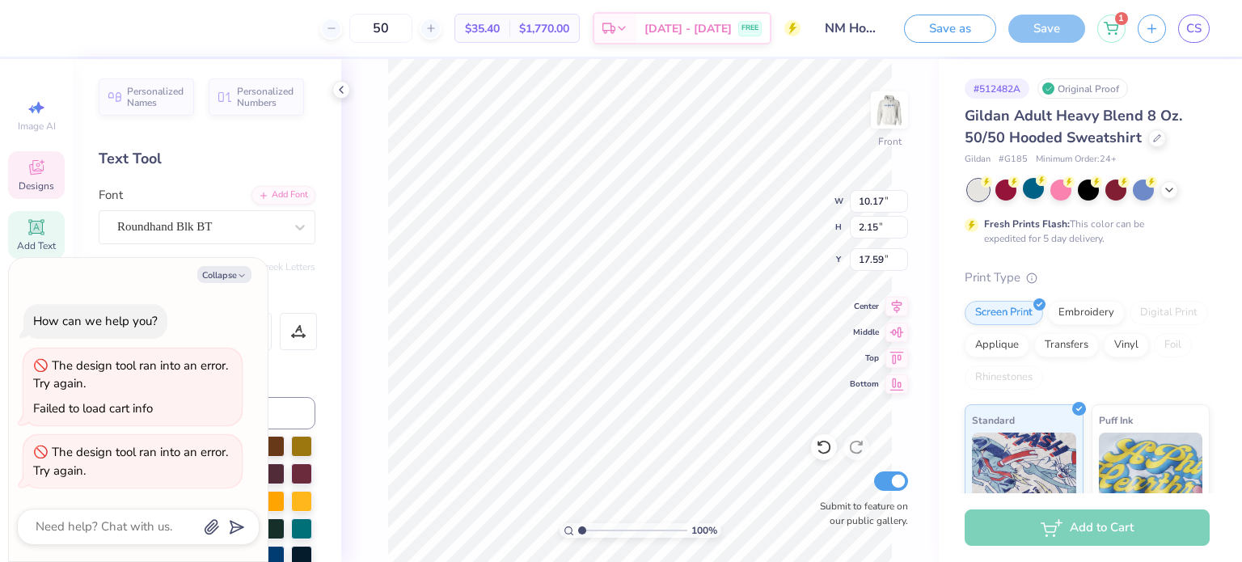
type textarea "x"
type input "7.25"
type input "1.94"
type input "19.33"
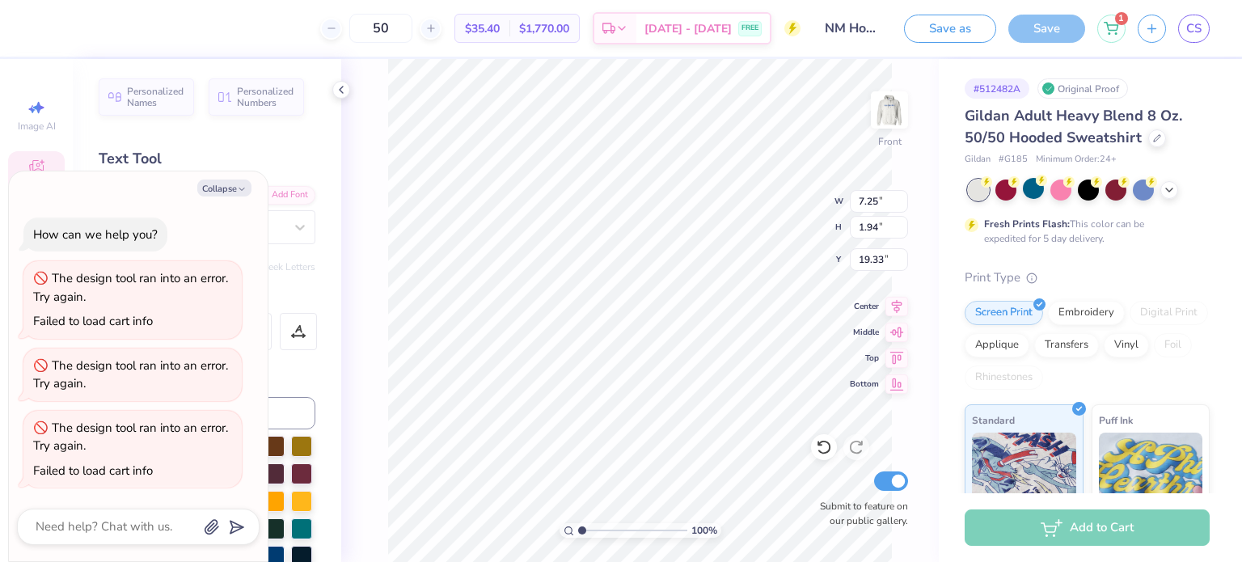
type textarea "x"
type textarea "Wo"
type textarea "x"
type textarea "Wome"
type textarea "x"
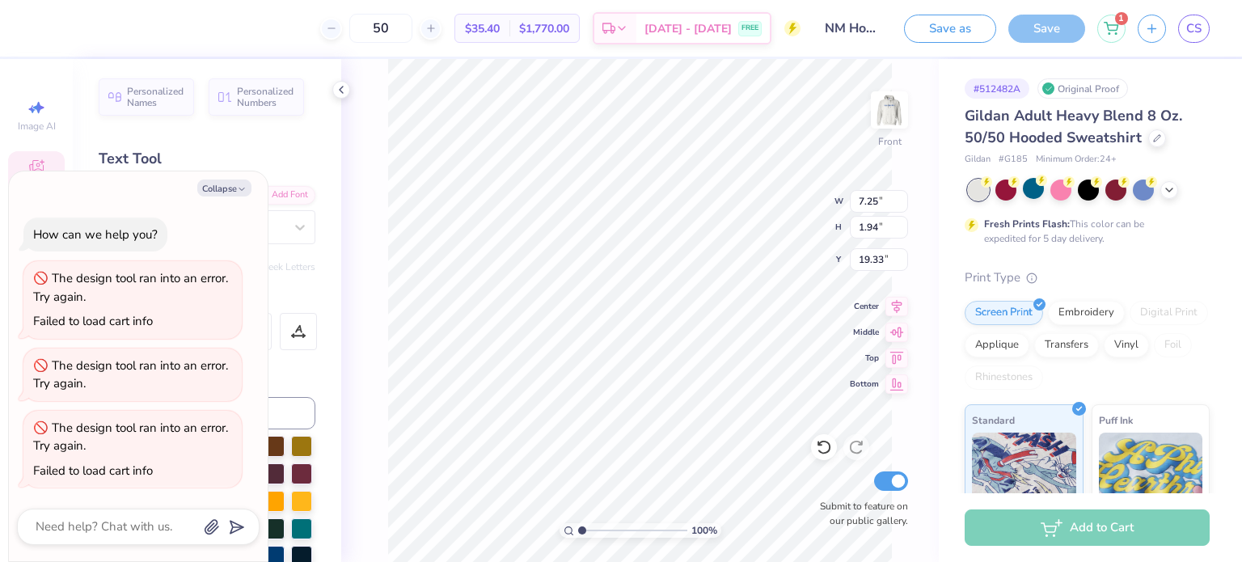
type textarea "Women"
type textarea "x"
type input "3.56"
type input "1.24"
type input "16.01"
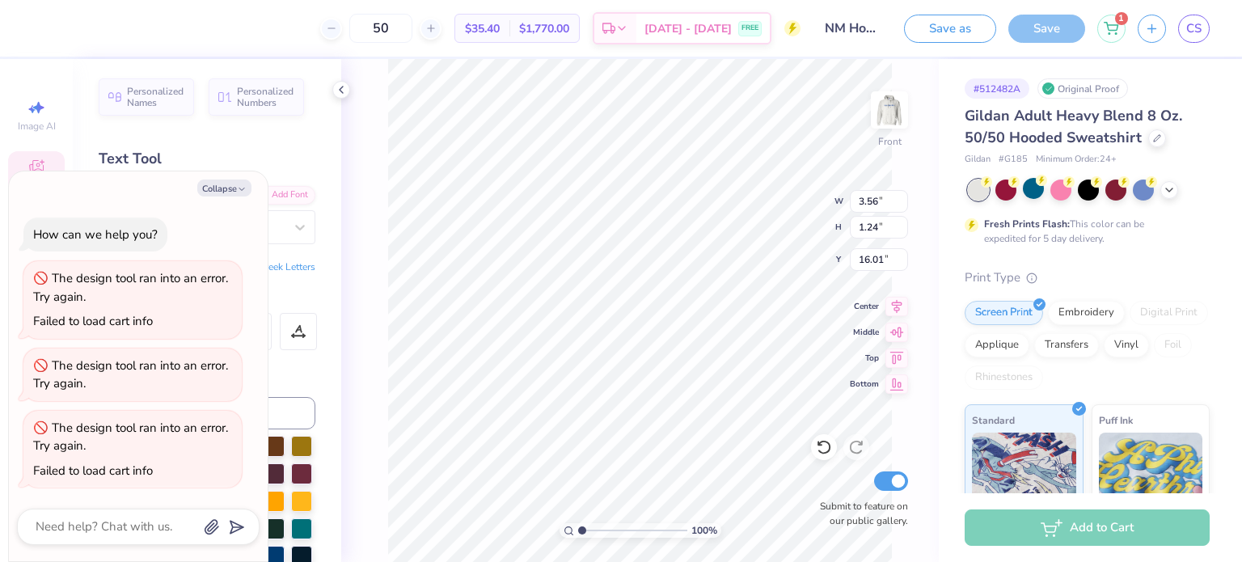
scroll to position [13, 2]
type textarea "x"
type textarea "180"
type textarea "x"
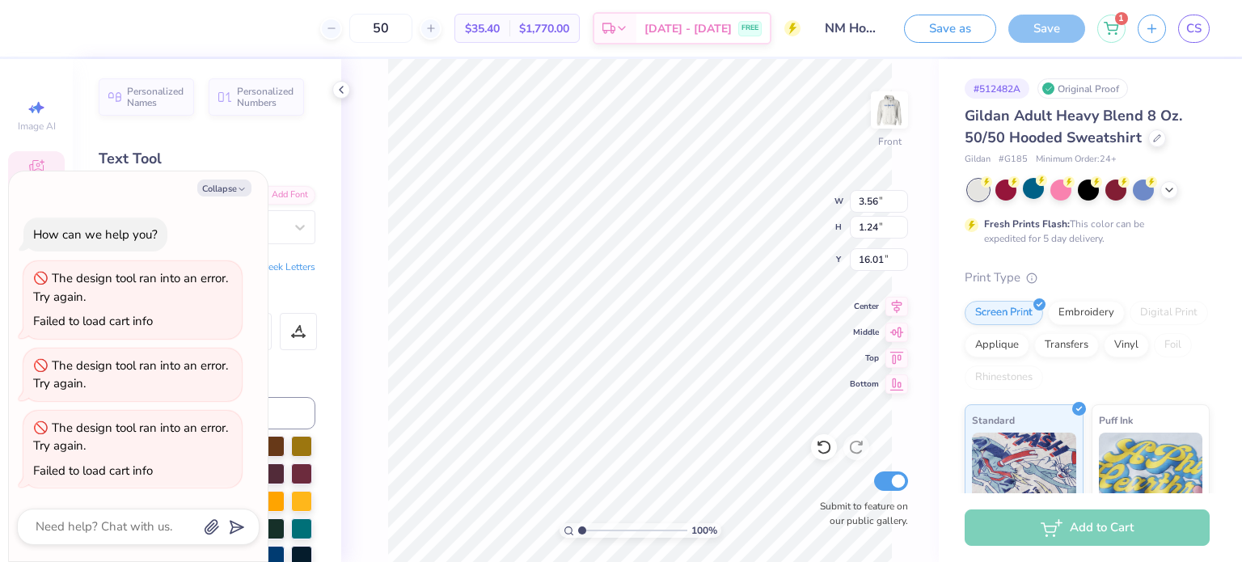
type textarea "18"
type textarea "x"
type textarea "1"
type textarea "x"
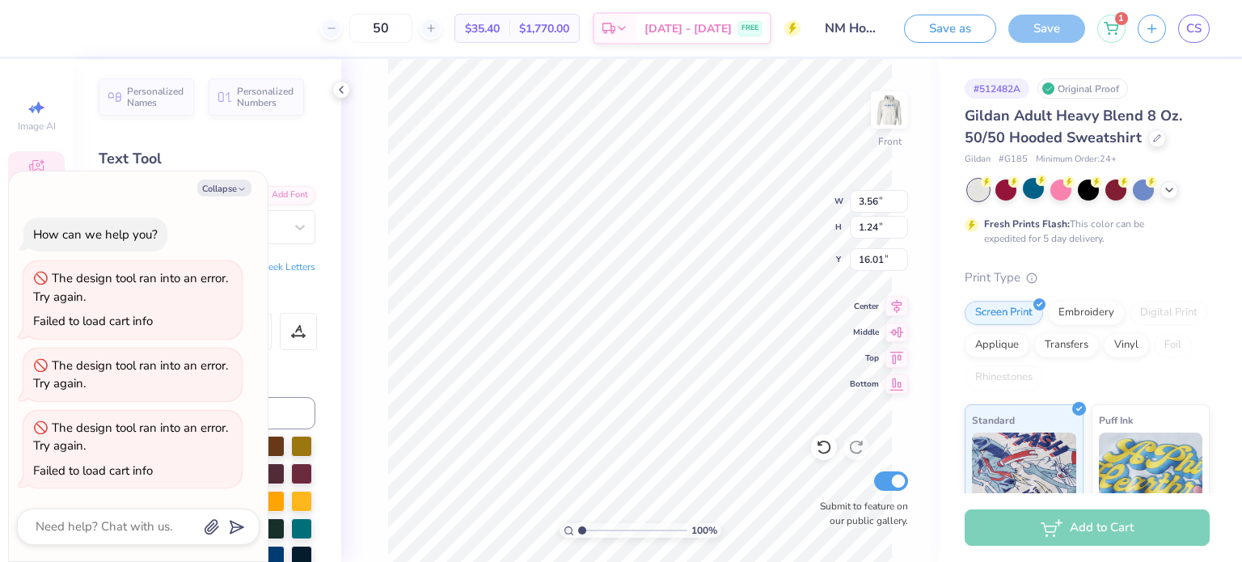
type input "7.95"
type input "2.12"
type input "17.61"
type textarea "x"
type input "6.93"
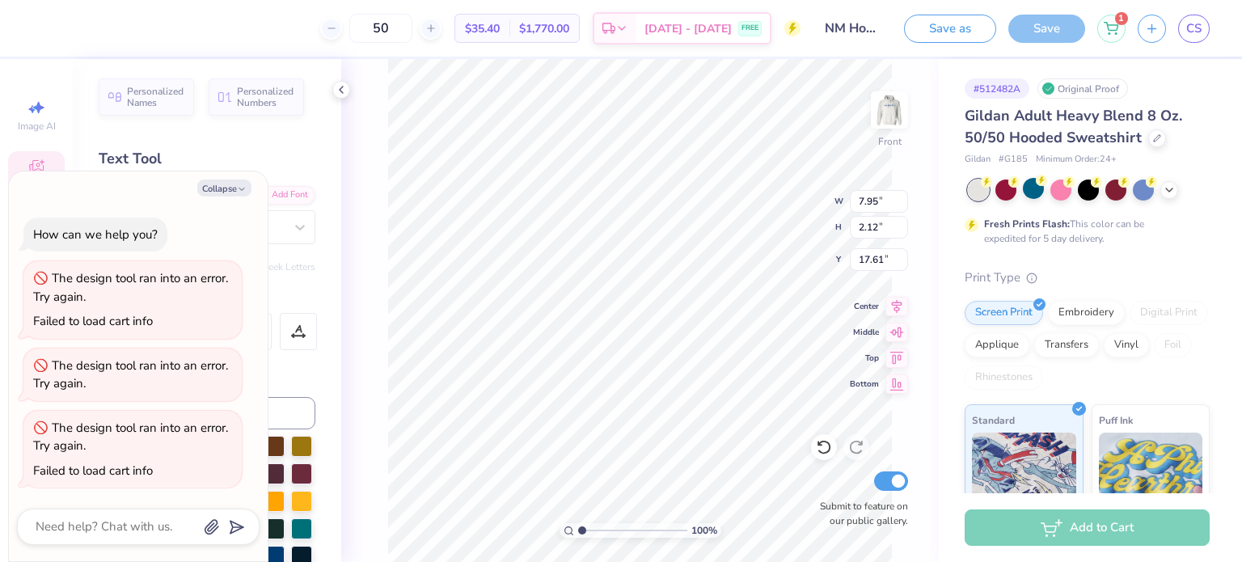
type input "1.50"
type input "19.46"
type textarea "x"
type input "6.93"
type input "1.50"
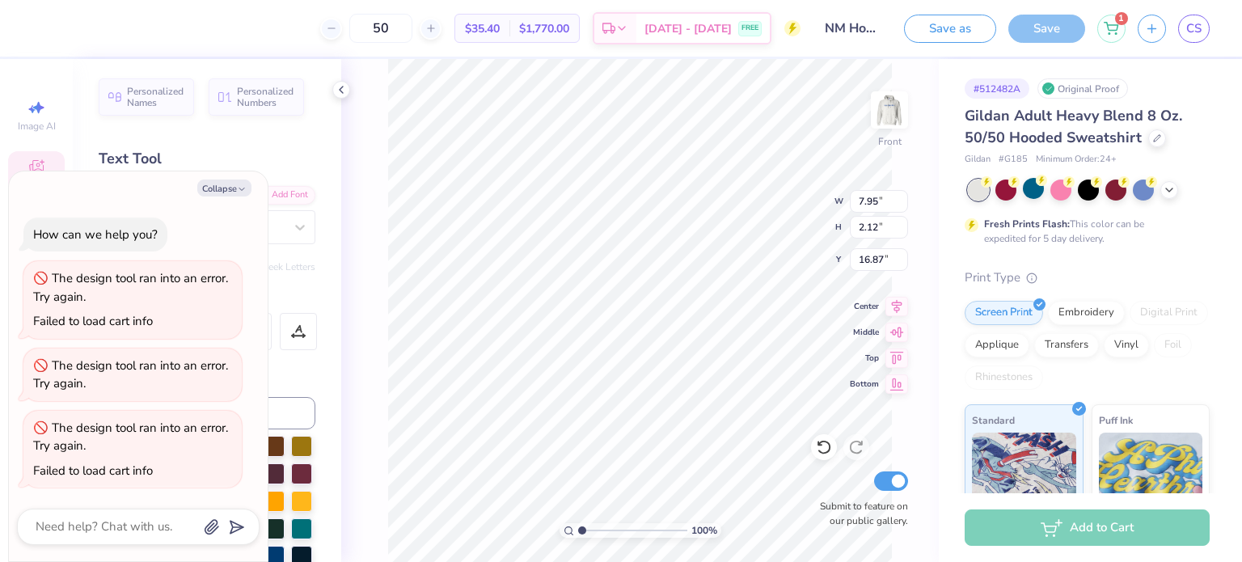
type input "19.46"
type textarea "x"
type input "18.99"
type textarea "x"
